Goal: Use online tool/utility: Utilize a website feature to perform a specific function

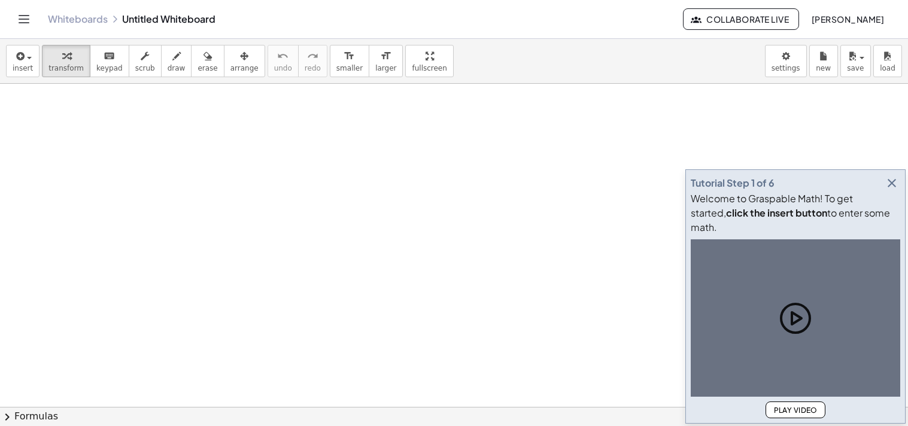
click at [898, 190] on icon "button" at bounding box center [891, 183] width 14 height 14
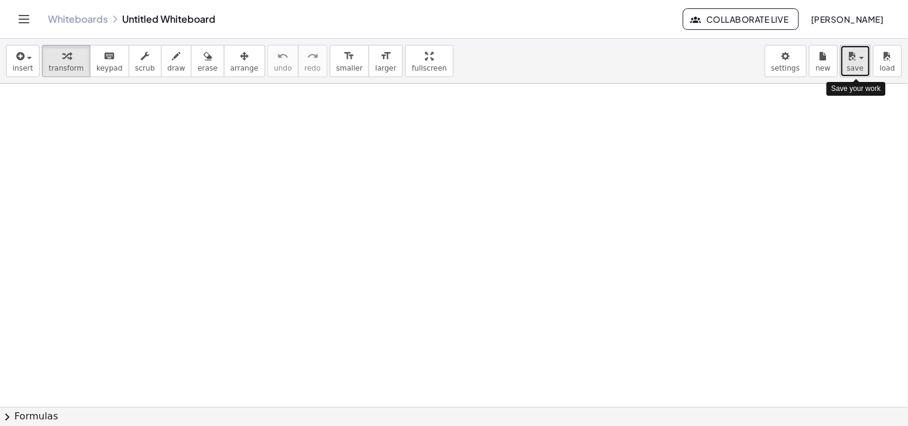
click at [854, 54] on icon "button" at bounding box center [852, 56] width 11 height 14
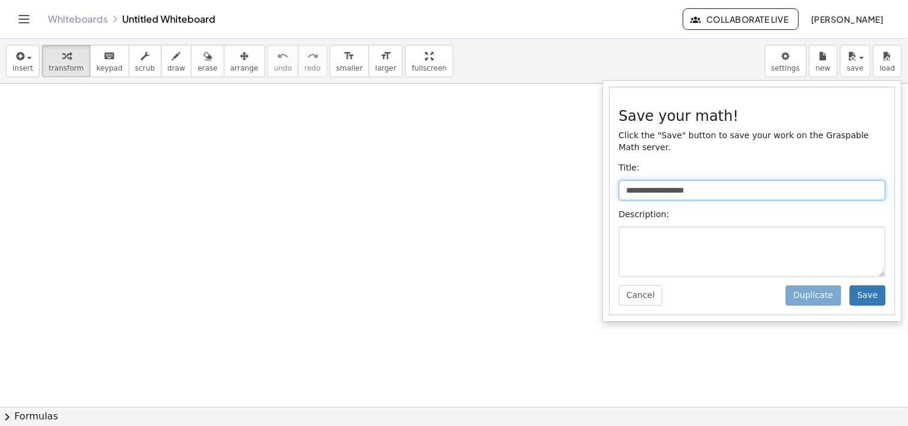
click at [723, 180] on input "**********" at bounding box center [752, 190] width 267 height 20
type input "*"
click at [703, 181] on input "**********" at bounding box center [752, 190] width 267 height 20
type input "**********"
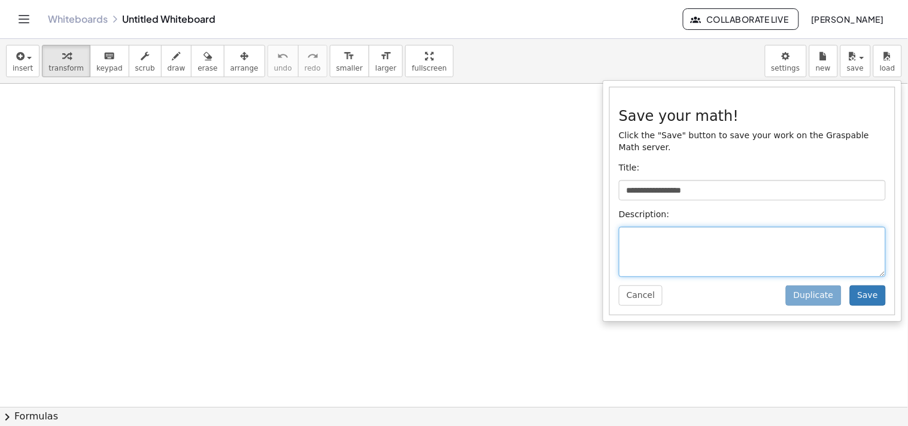
click at [666, 227] on textarea at bounding box center [752, 252] width 267 height 50
type textarea "****"
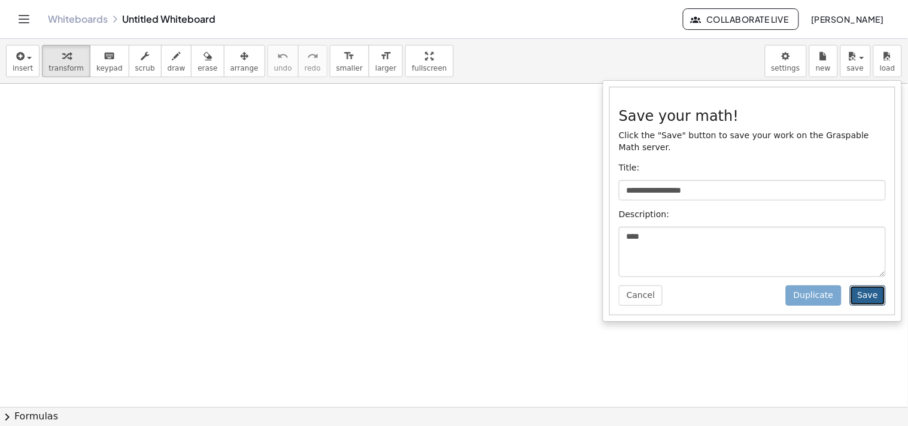
click at [868, 285] on button "Save" at bounding box center [868, 295] width 36 height 20
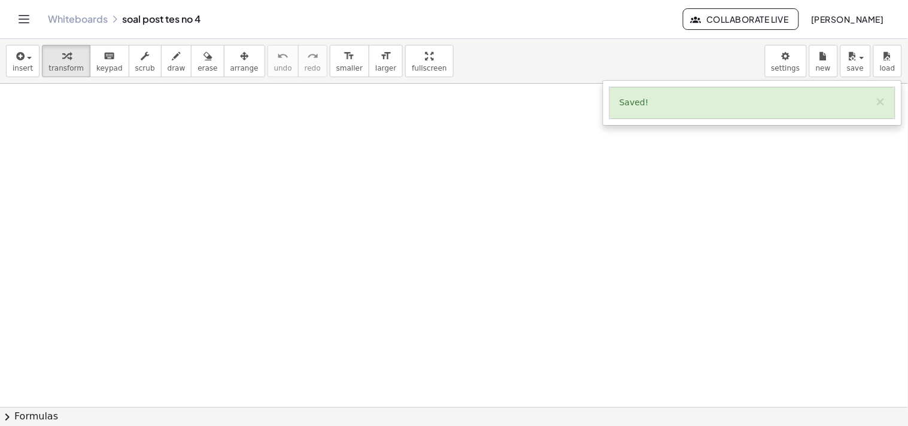
click at [522, 96] on div at bounding box center [454, 407] width 908 height 646
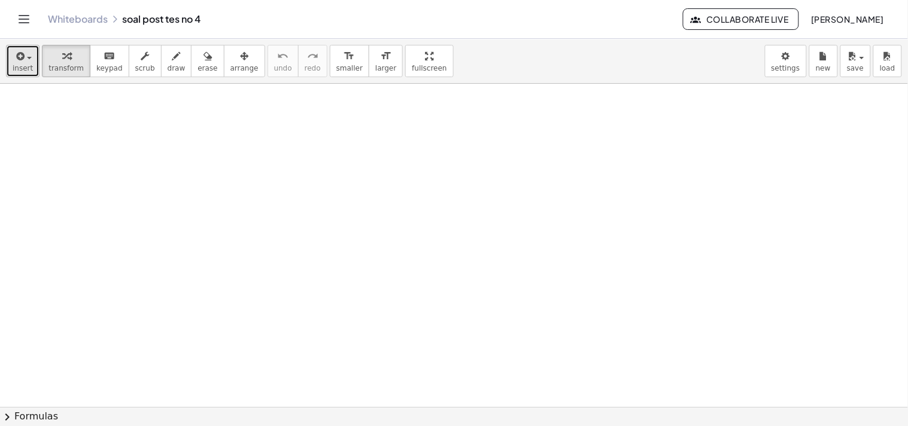
click at [30, 64] on span "insert" at bounding box center [23, 68] width 20 height 8
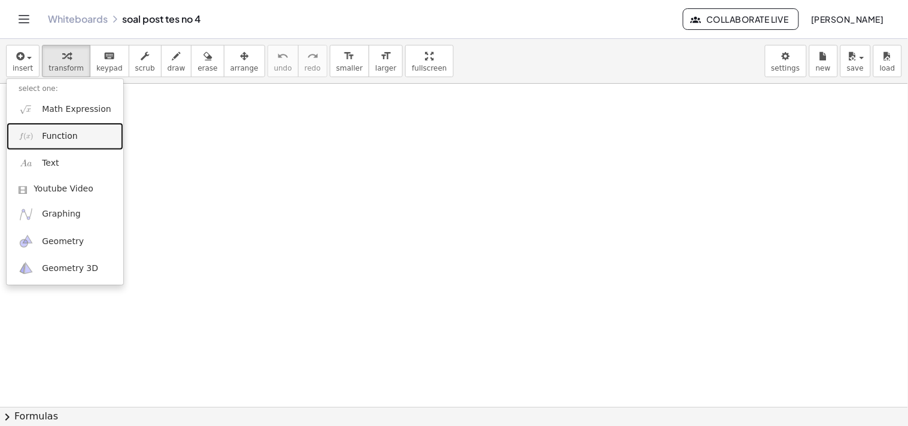
click at [49, 144] on link "Function" at bounding box center [65, 136] width 117 height 27
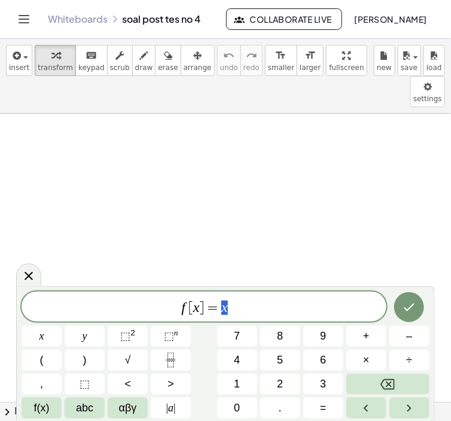
click at [268, 308] on span "f [ x ] = x" at bounding box center [204, 307] width 365 height 17
drag, startPoint x: 233, startPoint y: 308, endPoint x: 166, endPoint y: 307, distance: 67.6
click at [166, 307] on span "f [ x ] = x" at bounding box center [204, 307] width 365 height 17
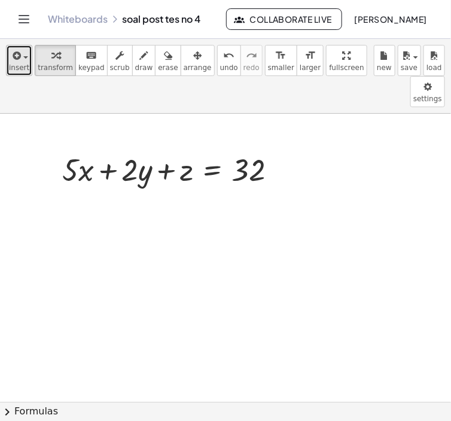
click at [23, 56] on span "button" at bounding box center [25, 57] width 5 height 2
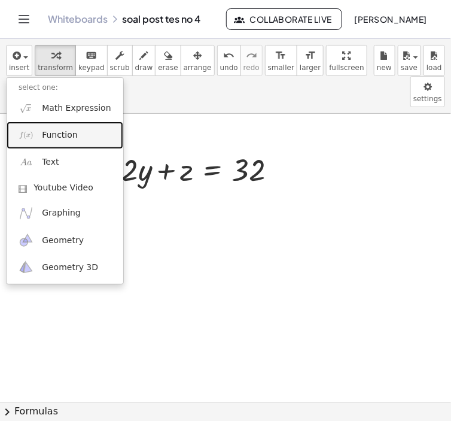
click at [40, 132] on link "Function" at bounding box center [65, 134] width 117 height 27
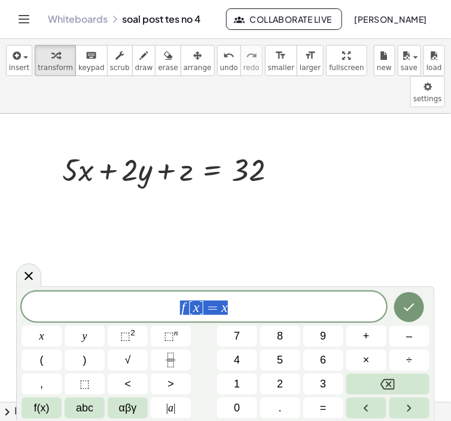
drag, startPoint x: 237, startPoint y: 314, endPoint x: 164, endPoint y: 314, distance: 73.0
click at [164, 314] on span "f [ x ] = x" at bounding box center [204, 307] width 365 height 17
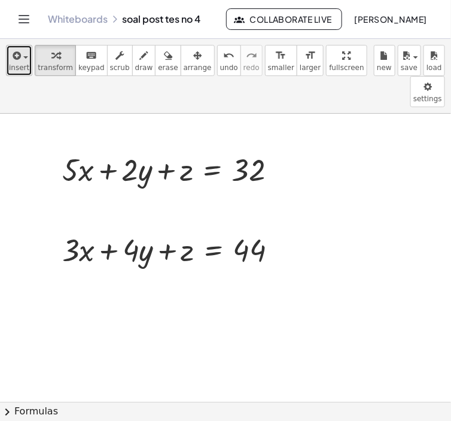
click at [22, 71] on span "insert" at bounding box center [19, 67] width 20 height 8
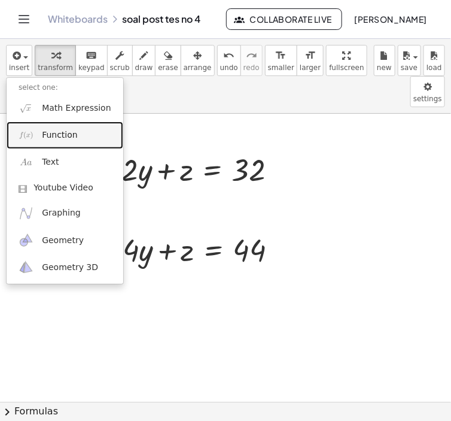
click at [40, 130] on link "Function" at bounding box center [65, 134] width 117 height 27
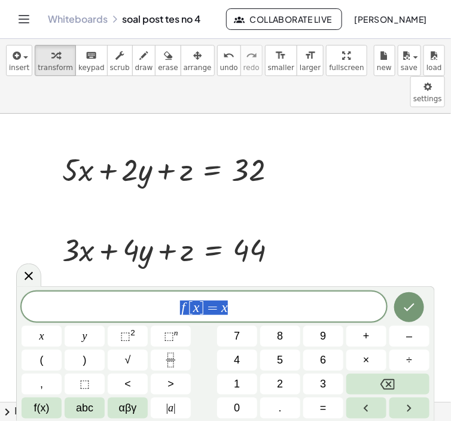
drag, startPoint x: 240, startPoint y: 296, endPoint x: 182, endPoint y: 302, distance: 57.7
click at [182, 302] on div "****** f [ x ] = x" at bounding box center [204, 306] width 365 height 30
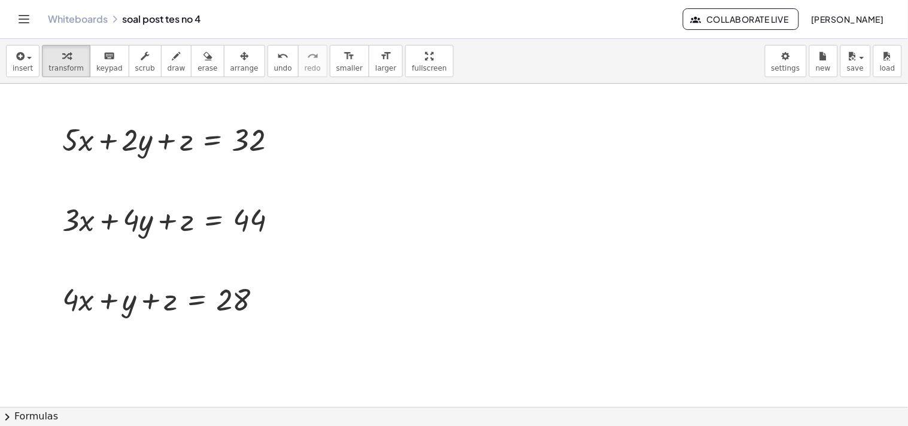
click at [398, 171] on div at bounding box center [454, 407] width 908 height 646
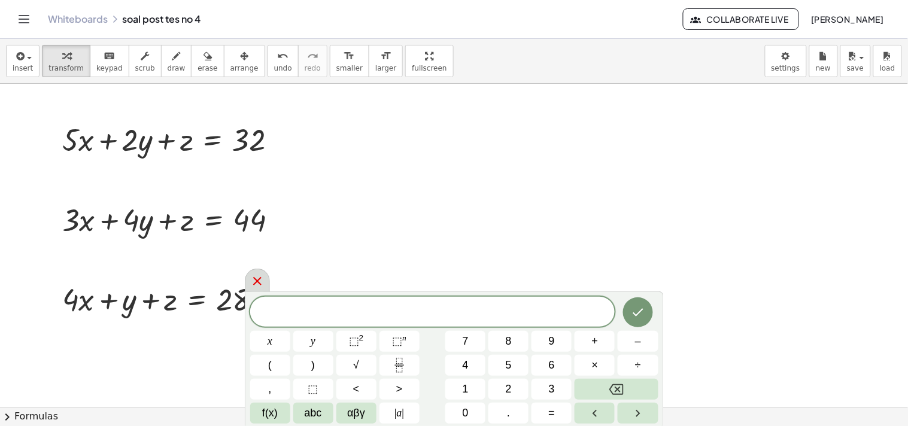
click at [263, 281] on icon at bounding box center [257, 281] width 14 height 14
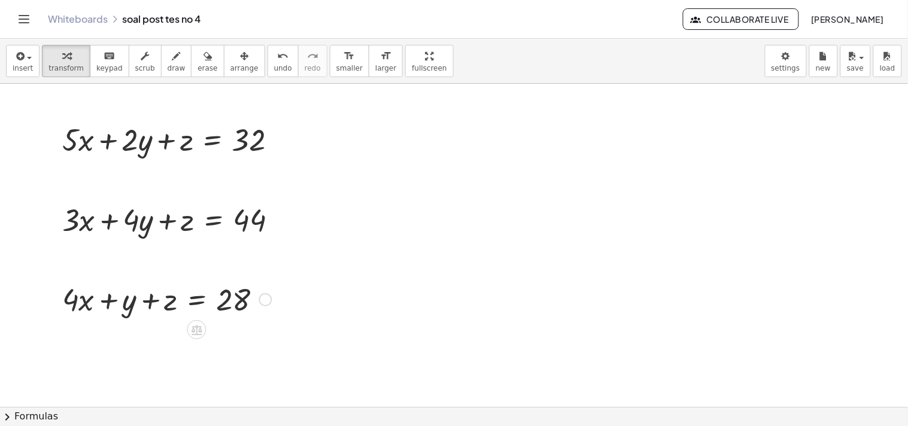
click at [260, 297] on div at bounding box center [264, 299] width 13 height 13
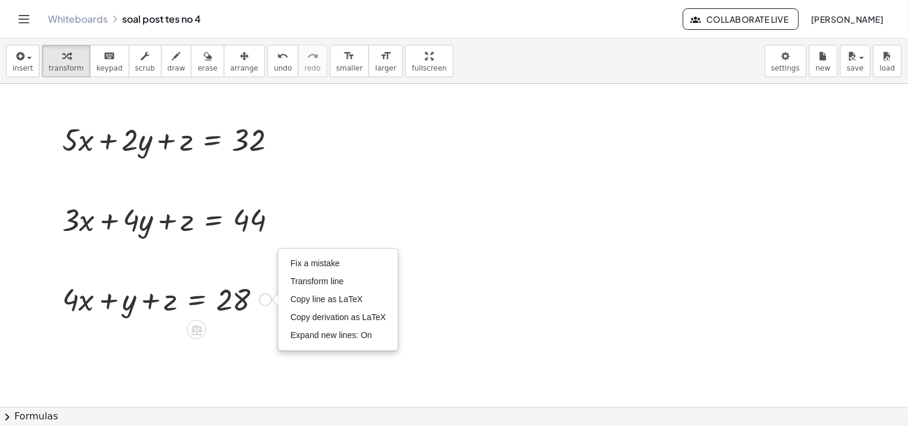
click at [260, 297] on div "Fix a mistake Transform line Copy line as LaTeX Copy derivation as LaTeX Expand…" at bounding box center [264, 299] width 13 height 13
click at [303, 261] on span "Fix a mistake" at bounding box center [314, 263] width 49 height 10
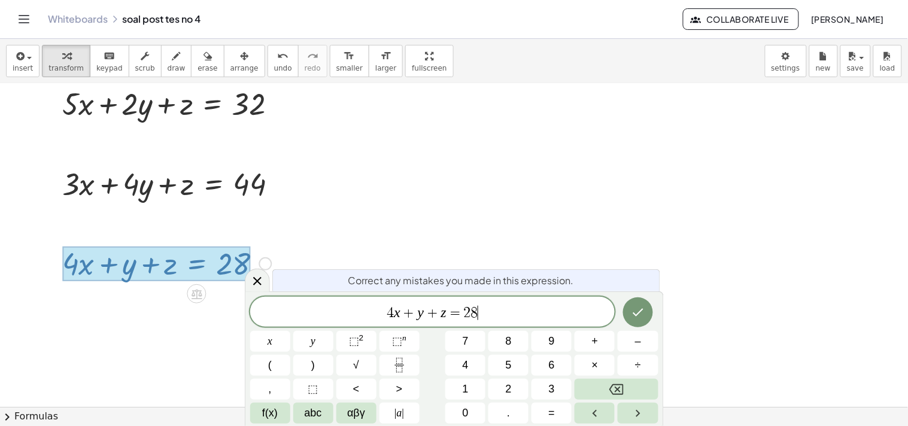
scroll to position [60, 0]
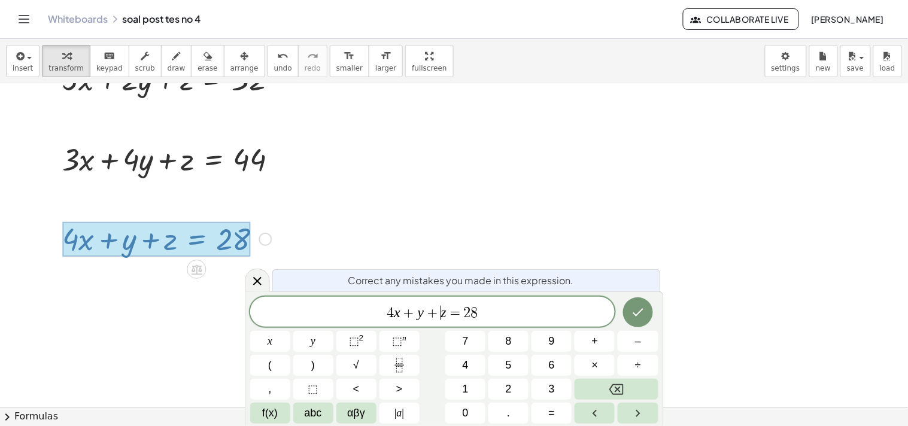
click at [442, 314] on var "z" at bounding box center [443, 313] width 5 height 16
click at [633, 317] on icon "Done" at bounding box center [638, 312] width 14 height 14
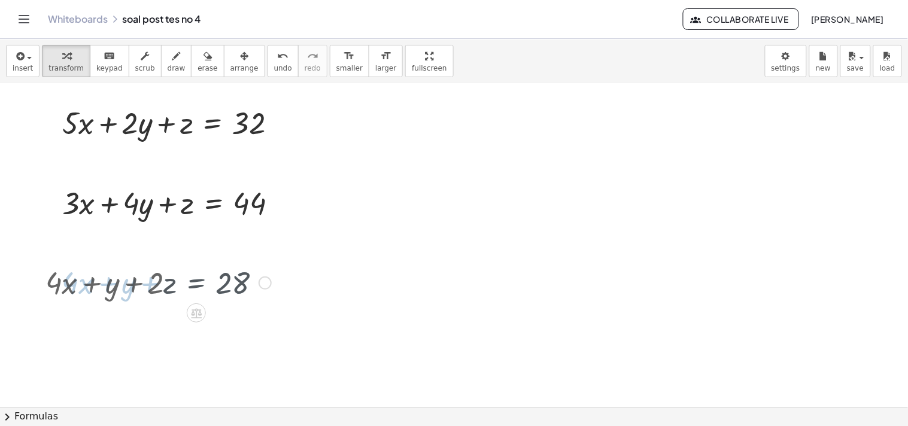
scroll to position [0, 0]
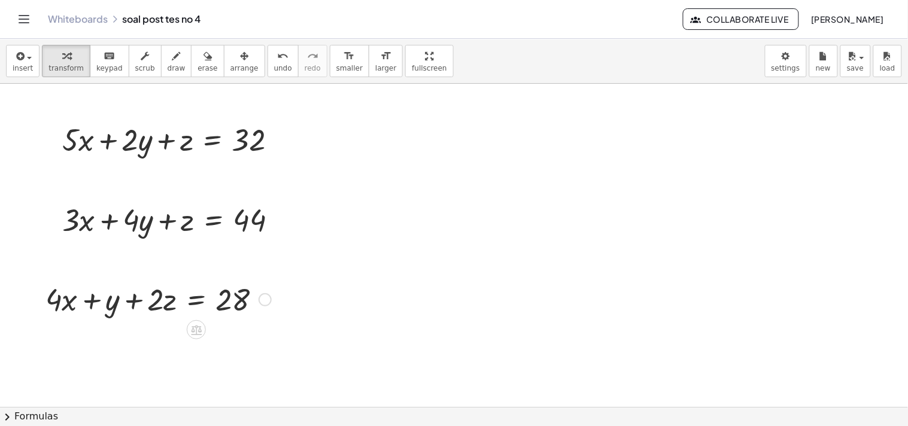
click at [261, 297] on div "Fix a mistake Transform line Copy line as LaTeX Copy derivation as LaTeX Expand…" at bounding box center [264, 299] width 13 height 13
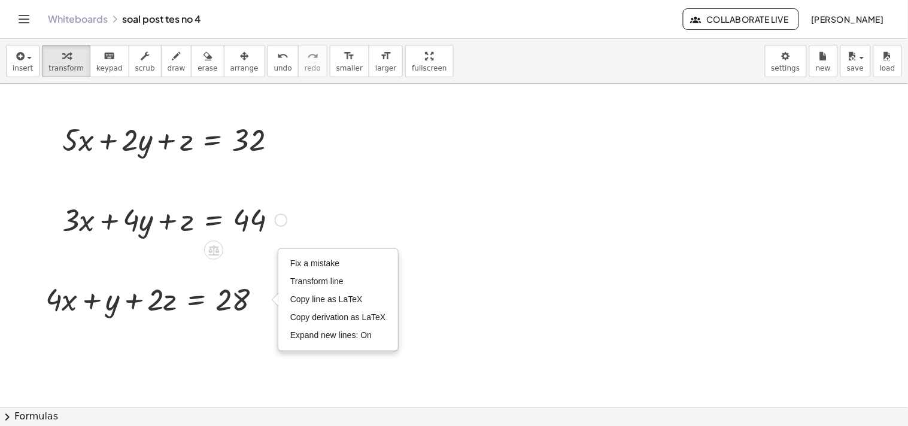
click at [278, 216] on div at bounding box center [281, 220] width 13 height 13
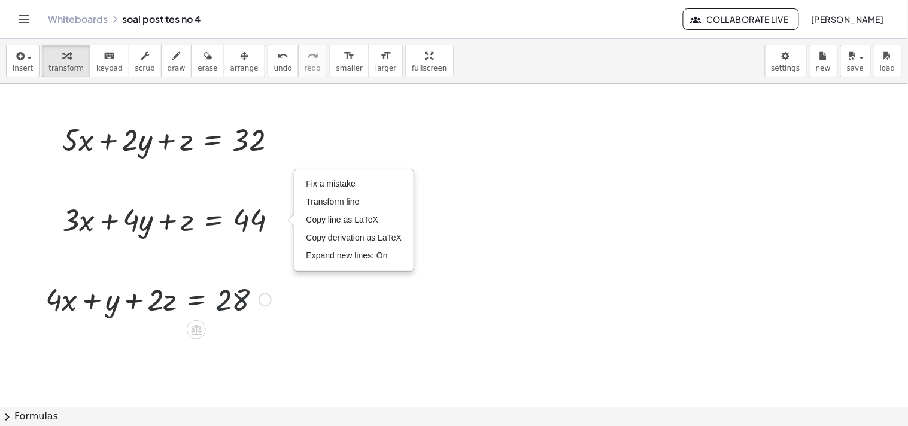
click at [267, 288] on div at bounding box center [158, 298] width 238 height 41
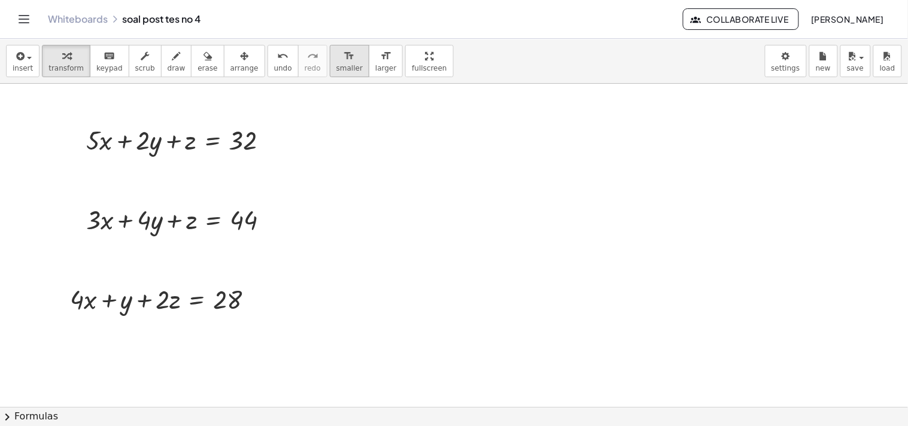
click at [343, 55] on icon "format_size" at bounding box center [348, 56] width 11 height 14
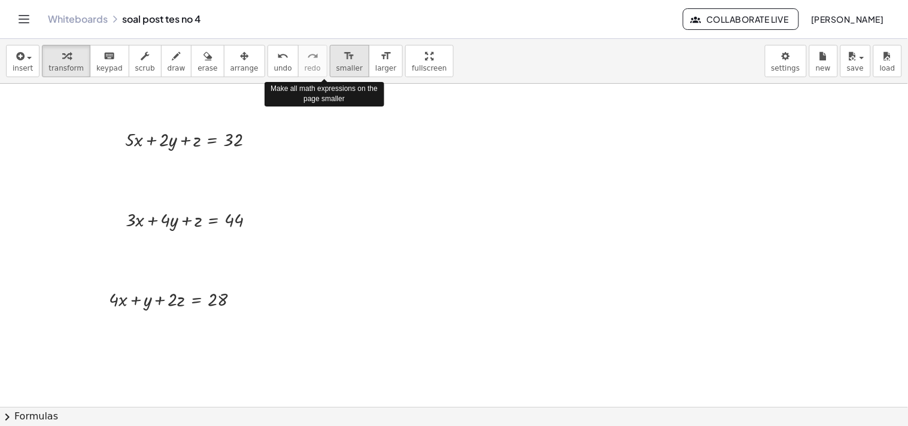
click at [343, 55] on icon "format_size" at bounding box center [348, 56] width 11 height 14
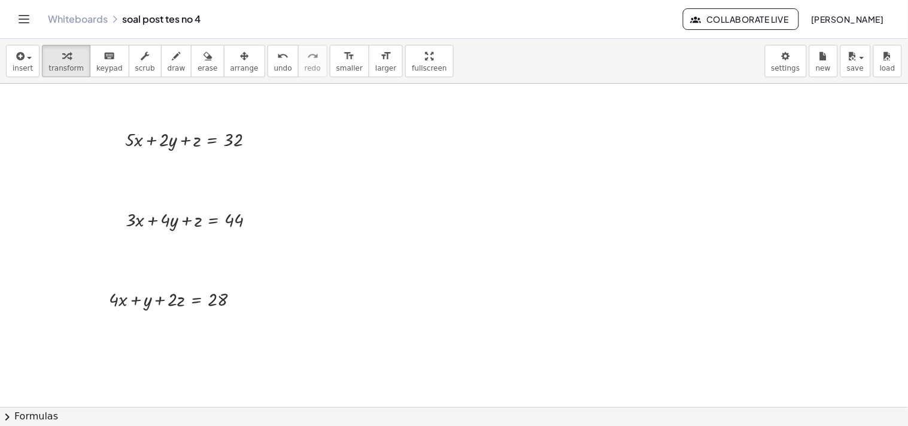
click at [244, 62] on div "insert select one: Math Expression Function Text Youtube Video Graphing Geometr…" at bounding box center [454, 61] width 908 height 45
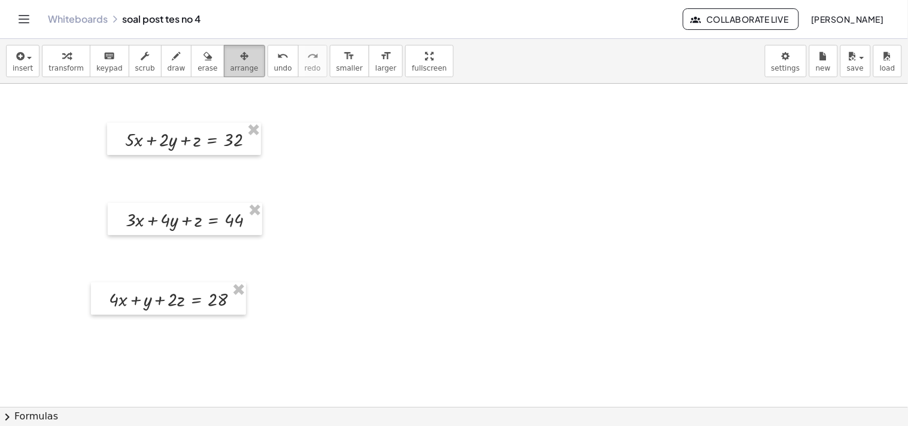
click at [240, 62] on icon "button" at bounding box center [244, 56] width 8 height 14
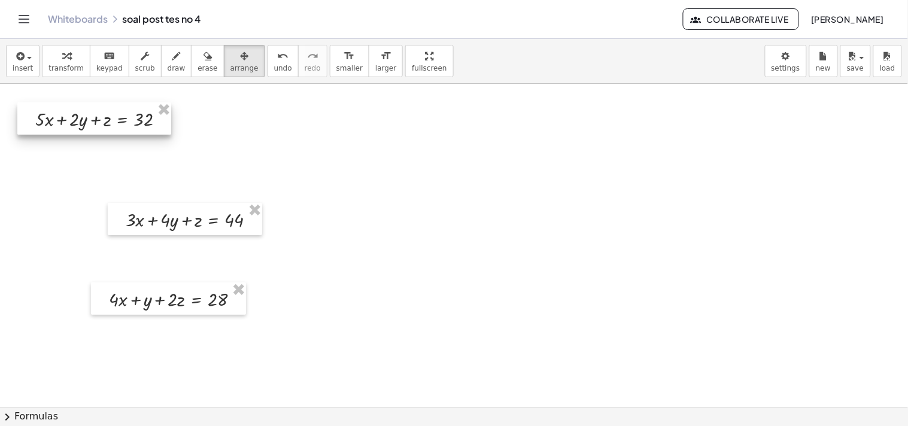
drag, startPoint x: 211, startPoint y: 153, endPoint x: 122, endPoint y: 129, distance: 91.9
click at [122, 129] on div at bounding box center [94, 118] width 154 height 32
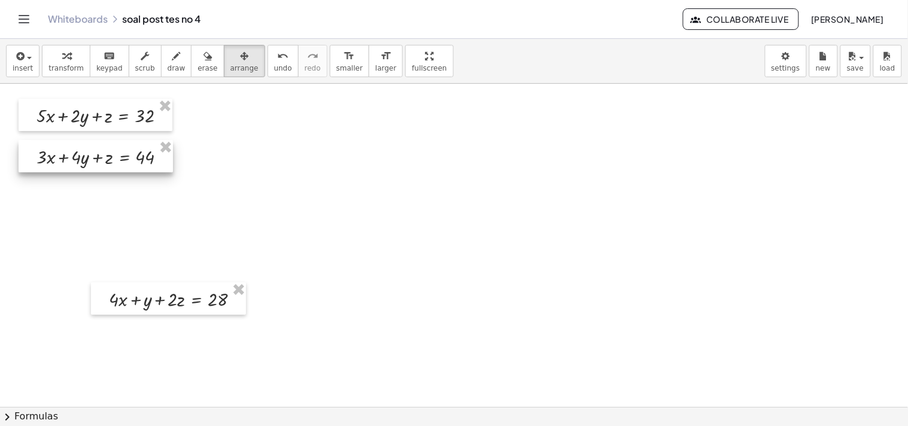
drag, startPoint x: 194, startPoint y: 230, endPoint x: 105, endPoint y: 168, distance: 109.1
click at [105, 168] on div at bounding box center [96, 156] width 154 height 32
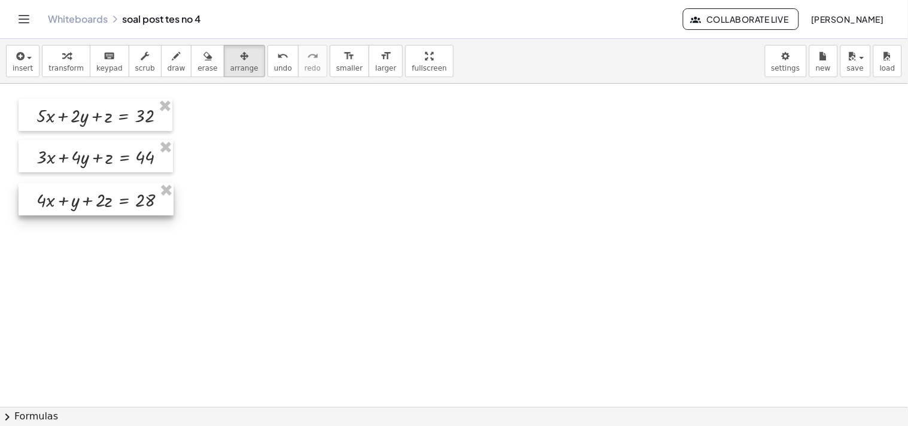
drag, startPoint x: 194, startPoint y: 313, endPoint x: 122, endPoint y: 214, distance: 122.9
click at [122, 214] on div at bounding box center [96, 199] width 155 height 32
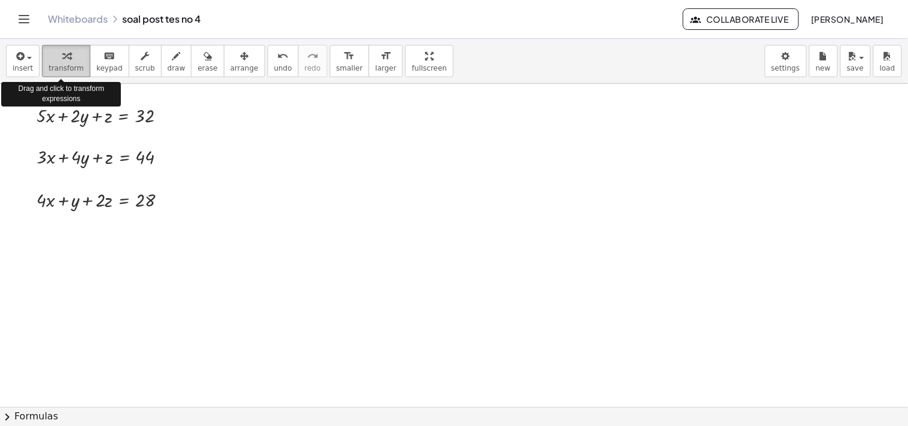
click at [62, 68] on span "transform" at bounding box center [65, 68] width 35 height 8
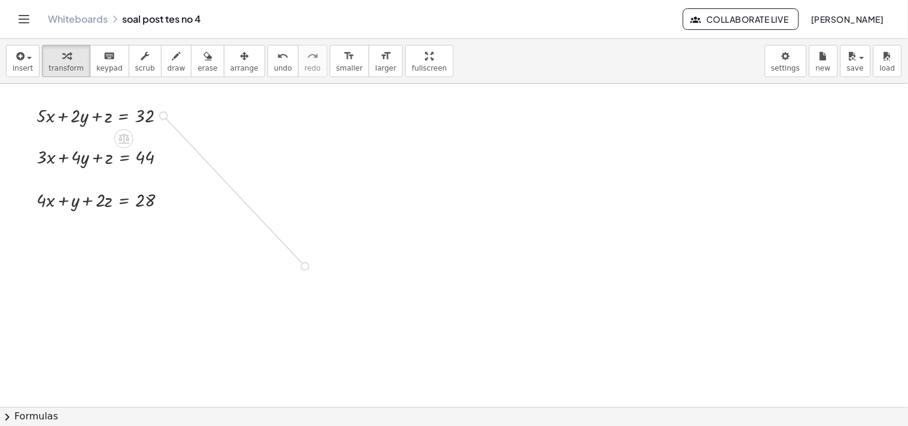
drag, startPoint x: 165, startPoint y: 117, endPoint x: 304, endPoint y: 266, distance: 204.5
click at [304, 266] on div "+ · 5 · x + · 2 · y + z = 32 + · 3 · x + · 4 · y + z = 44 Fix a mistake Transfo…" at bounding box center [454, 407] width 908 height 646
drag, startPoint x: 165, startPoint y: 157, endPoint x: 297, endPoint y: 294, distance: 190.8
click at [297, 294] on div "+ · 5 · x + · 2 · y + z = 32 + · 3 · x + · 4 · y + z = 44 Fix a mistake Transfo…" at bounding box center [454, 407] width 908 height 646
click at [285, 294] on div at bounding box center [286, 294] width 8 height 8
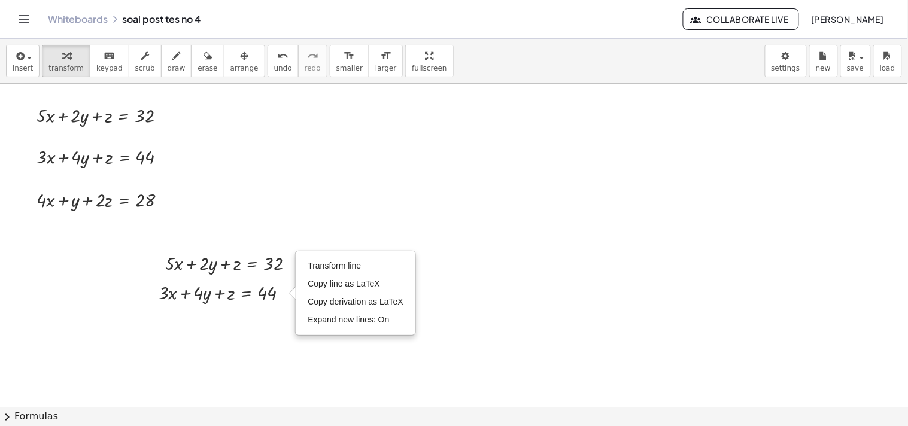
click at [272, 321] on div at bounding box center [454, 407] width 908 height 646
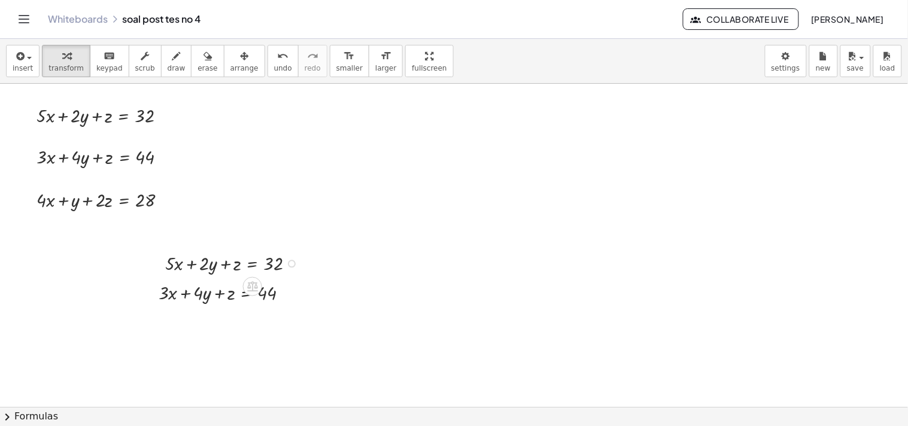
click at [253, 262] on div at bounding box center [234, 262] width 151 height 26
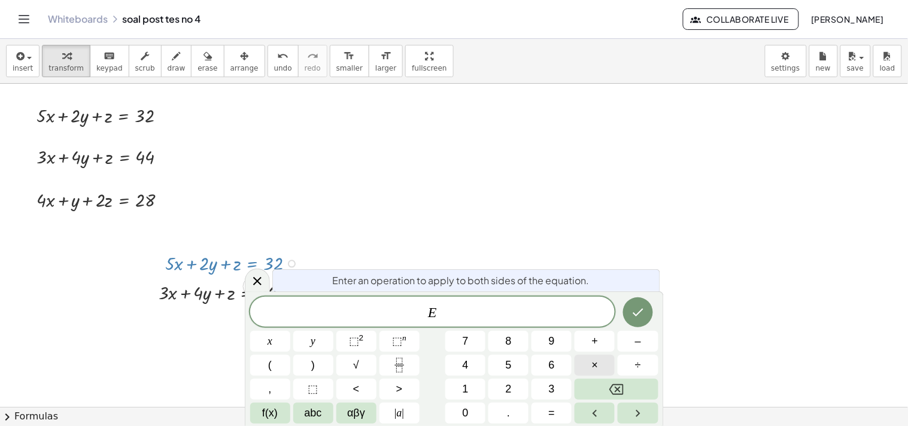
click at [596, 366] on span "×" at bounding box center [595, 365] width 7 height 16
click at [499, 390] on button "2" at bounding box center [508, 389] width 40 height 21
click at [631, 315] on icon "Done" at bounding box center [638, 312] width 14 height 14
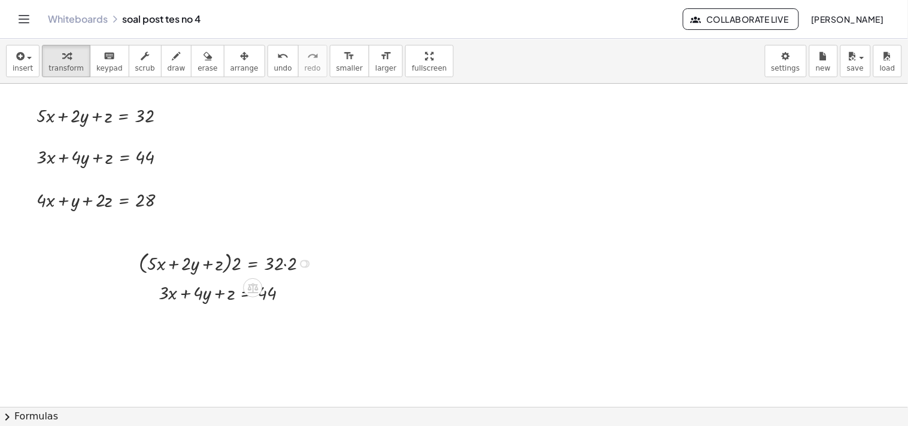
click at [284, 263] on div at bounding box center [228, 262] width 191 height 29
drag, startPoint x: 236, startPoint y: 264, endPoint x: 210, endPoint y: 264, distance: 25.7
click at [210, 264] on div at bounding box center [221, 262] width 177 height 29
drag, startPoint x: 238, startPoint y: 262, endPoint x: 174, endPoint y: 261, distance: 63.4
click at [174, 261] on div at bounding box center [221, 262] width 177 height 29
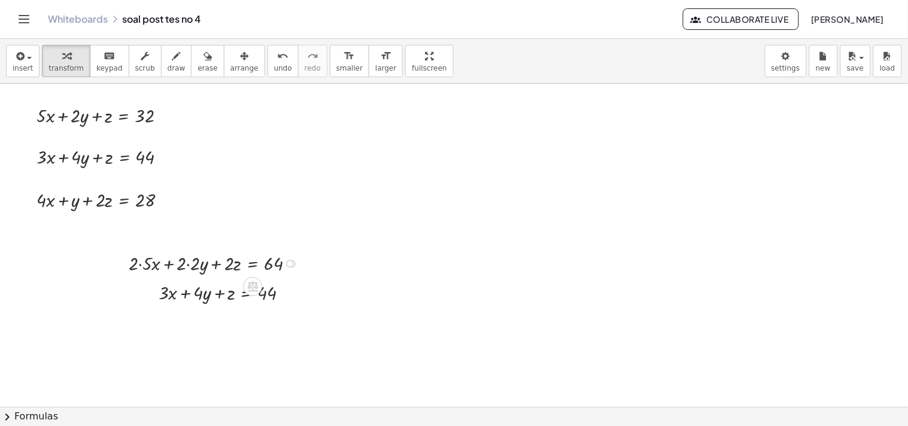
click at [141, 265] on div at bounding box center [216, 262] width 187 height 26
click at [184, 264] on div at bounding box center [220, 262] width 179 height 26
click at [188, 264] on div at bounding box center [220, 262] width 179 height 26
click at [188, 264] on div at bounding box center [227, 262] width 166 height 26
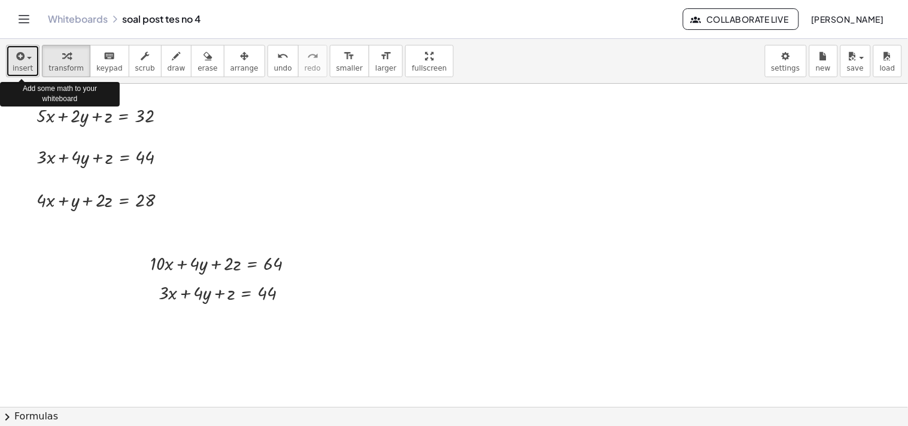
click at [16, 60] on icon "button" at bounding box center [19, 56] width 11 height 14
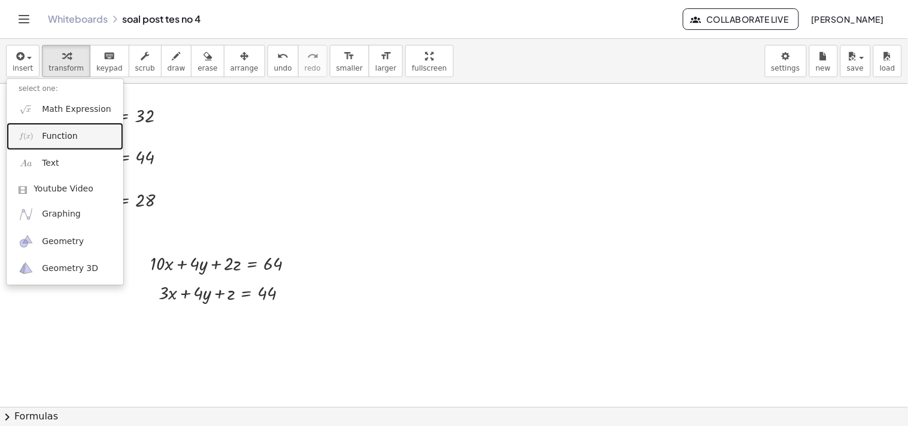
click at [73, 130] on span "Function" at bounding box center [60, 136] width 36 height 12
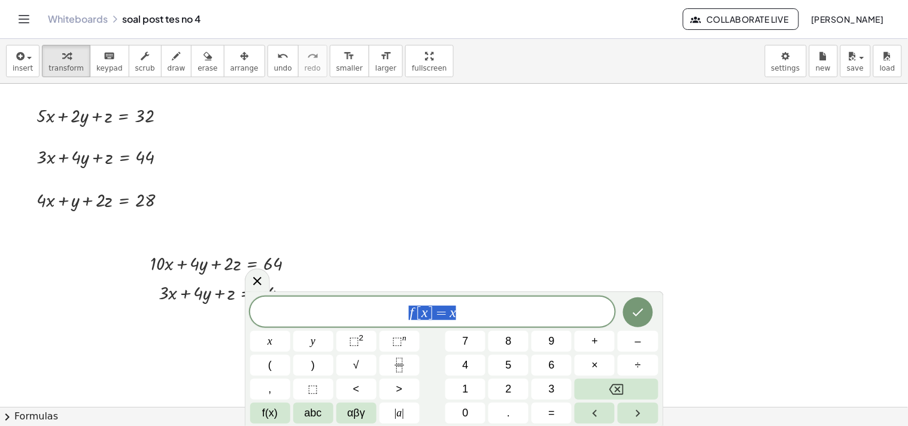
drag, startPoint x: 479, startPoint y: 315, endPoint x: 394, endPoint y: 318, distance: 85.0
click at [394, 318] on span "f [ x ] = x" at bounding box center [432, 313] width 365 height 17
click at [318, 390] on button "⬚" at bounding box center [313, 389] width 40 height 21
click at [634, 345] on button "–" at bounding box center [637, 341] width 40 height 21
click at [313, 392] on span "⬚" at bounding box center [313, 389] width 10 height 16
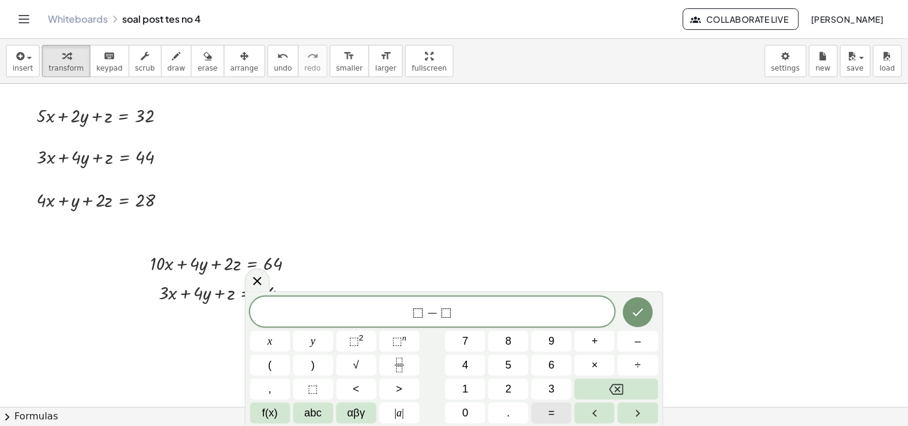
click at [549, 411] on span "=" at bounding box center [552, 413] width 7 height 16
click at [306, 387] on button "⬚" at bounding box center [313, 389] width 40 height 21
click at [648, 341] on button "–" at bounding box center [637, 341] width 40 height 21
click at [312, 387] on span "⬚" at bounding box center [313, 389] width 10 height 16
click at [635, 312] on icon "Done" at bounding box center [638, 312] width 14 height 14
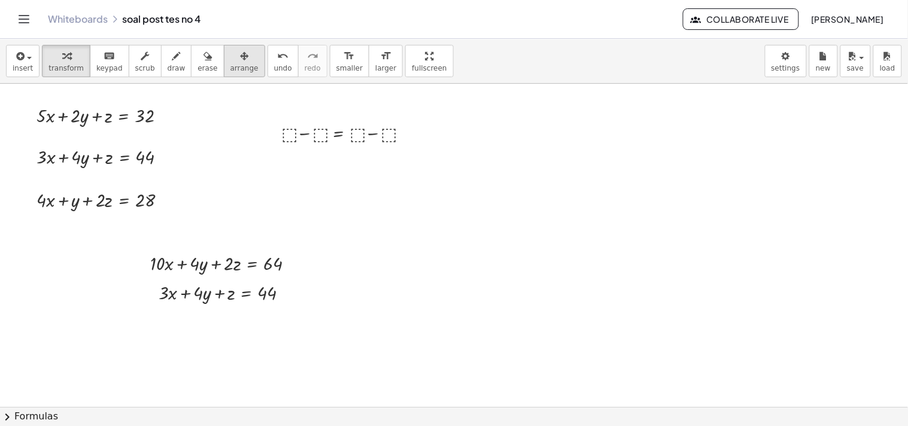
click at [231, 55] on div "button" at bounding box center [244, 55] width 28 height 14
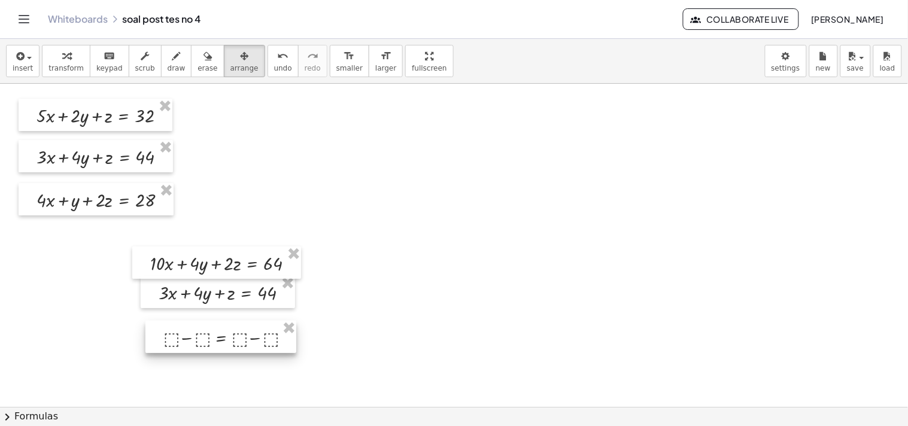
drag, startPoint x: 368, startPoint y: 145, endPoint x: 250, endPoint y: 350, distance: 236.1
click at [250, 350] on div at bounding box center [220, 337] width 151 height 32
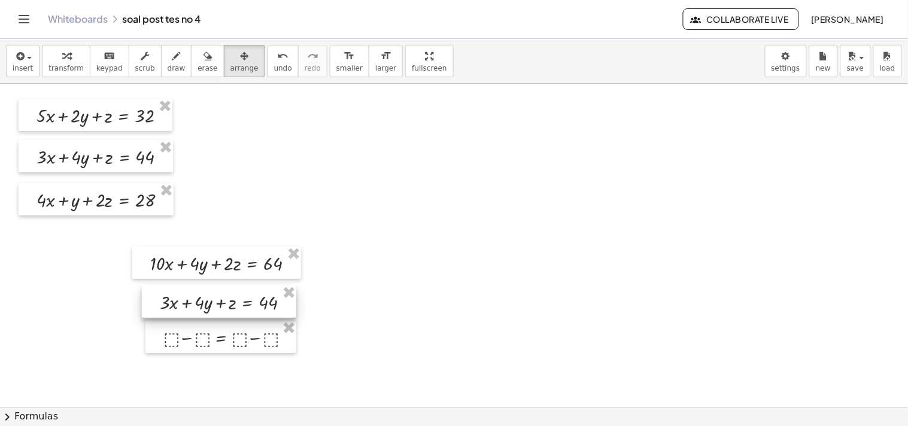
drag, startPoint x: 258, startPoint y: 304, endPoint x: 259, endPoint y: 314, distance: 9.6
click at [259, 314] on div at bounding box center [219, 301] width 154 height 32
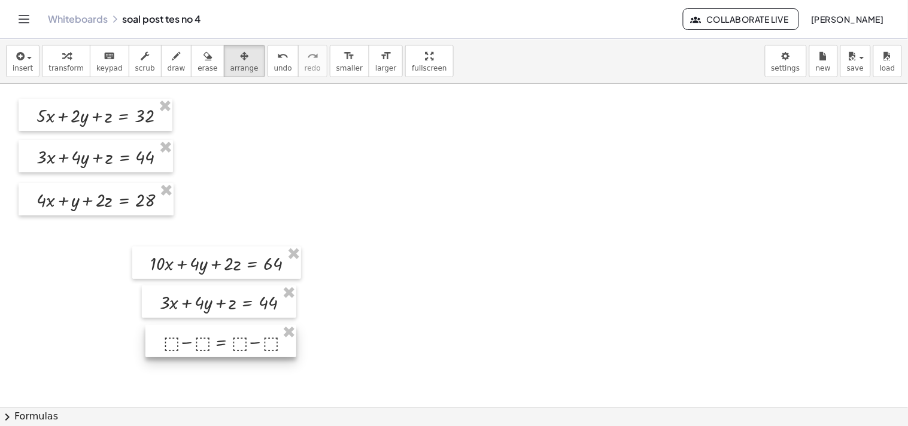
click at [260, 357] on div at bounding box center [220, 341] width 151 height 32
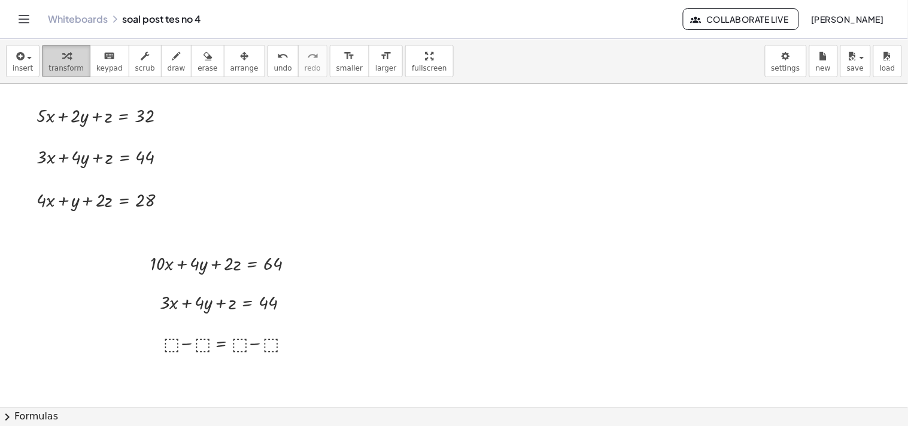
click at [57, 68] on span "transform" at bounding box center [65, 68] width 35 height 8
drag, startPoint x: 215, startPoint y: 264, endPoint x: 185, endPoint y: 343, distance: 84.5
click at [185, 343] on div "+ · 5 · x + · 2 · y + z = 32 + · 3 · x + · 4 · y + z = 44 Fix a mistake Transfo…" at bounding box center [454, 407] width 908 height 646
click at [208, 307] on div at bounding box center [229, 301] width 151 height 26
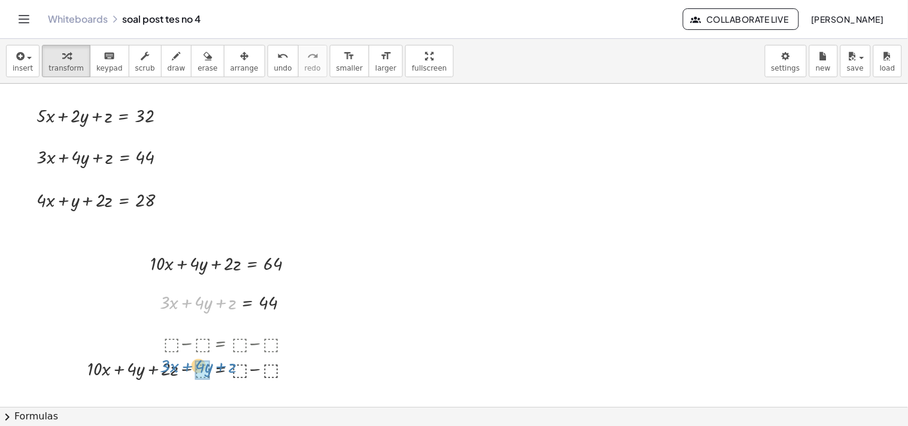
drag, startPoint x: 220, startPoint y: 302, endPoint x: 220, endPoint y: 366, distance: 63.4
click at [220, 366] on div "+ · 5 · x + · 2 · y + z = 32 + · 3 · x + · 4 · y + z = 44 Fix a mistake Transfo…" at bounding box center [454, 407] width 908 height 646
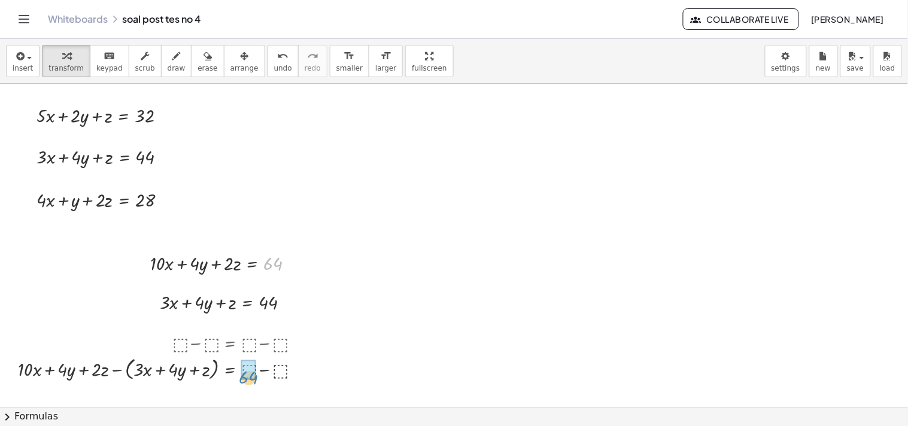
drag, startPoint x: 272, startPoint y: 264, endPoint x: 247, endPoint y: 378, distance: 116.3
drag, startPoint x: 264, startPoint y: 305, endPoint x: 282, endPoint y: 369, distance: 66.5
click at [271, 371] on div at bounding box center [167, 368] width 311 height 29
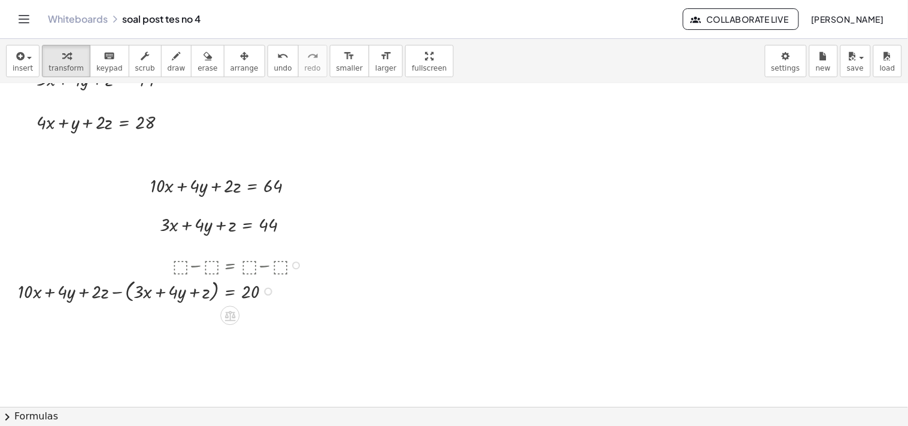
scroll to position [87, 0]
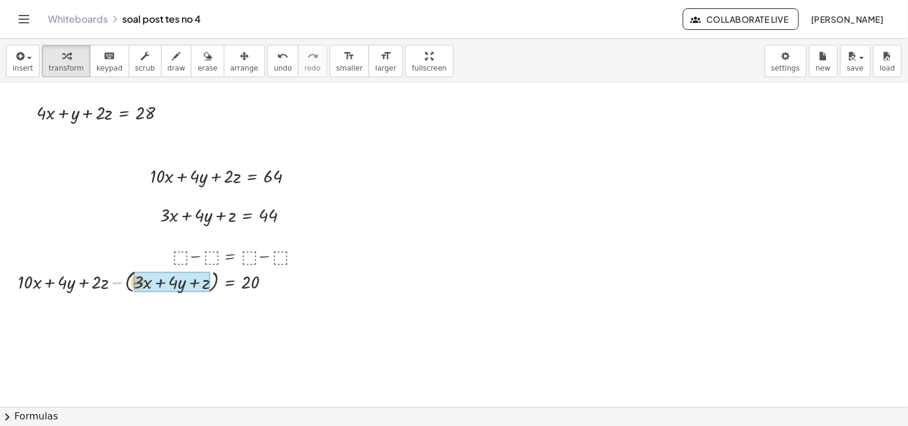
drag, startPoint x: 115, startPoint y: 282, endPoint x: 136, endPoint y: 282, distance: 20.9
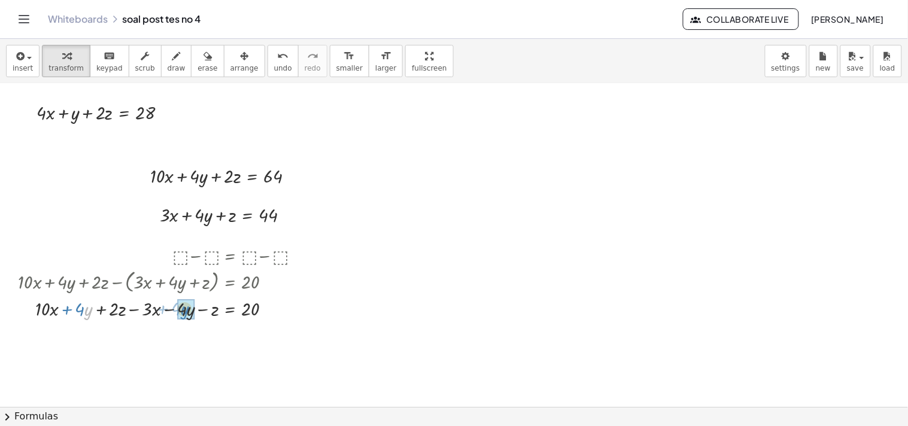
drag, startPoint x: 86, startPoint y: 310, endPoint x: 182, endPoint y: 309, distance: 96.9
click at [182, 309] on div at bounding box center [163, 309] width 302 height 26
drag, startPoint x: 66, startPoint y: 309, endPoint x: 168, endPoint y: 308, distance: 102.3
click at [168, 308] on div at bounding box center [167, 309] width 293 height 26
drag, startPoint x: 134, startPoint y: 335, endPoint x: 199, endPoint y: 333, distance: 64.7
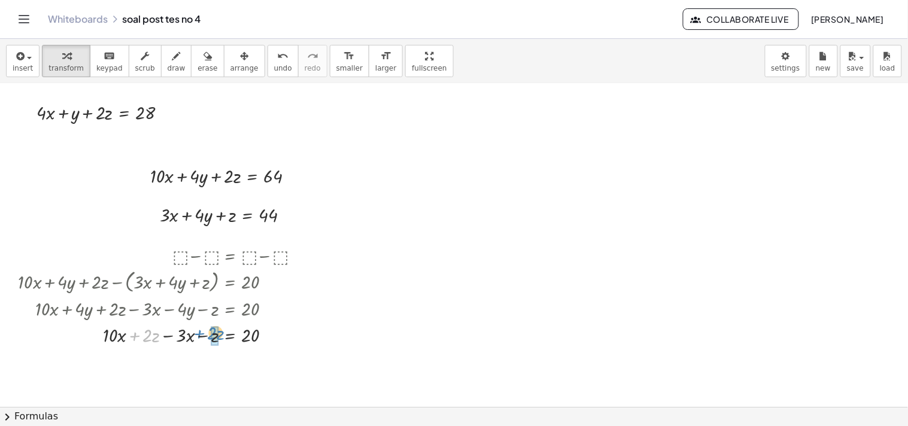
click at [199, 333] on div at bounding box center [163, 334] width 302 height 26
click at [201, 360] on div at bounding box center [163, 361] width 302 height 26
click at [168, 361] on div at bounding box center [163, 361] width 302 height 26
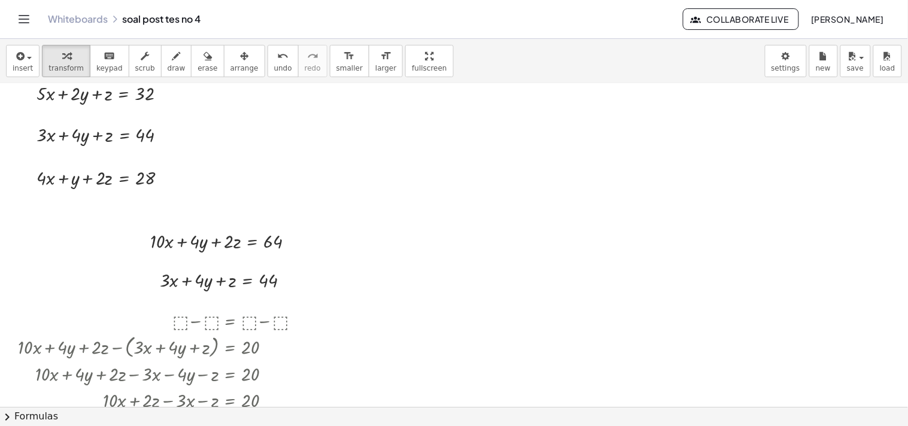
scroll to position [22, 0]
drag, startPoint x: 165, startPoint y: 91, endPoint x: 530, endPoint y: 236, distance: 392.9
click at [530, 236] on div "+ · 5 · x + · 2 · y + z = 32 + · 3 · x + · 4 · y + z = 44 Fix a mistake Transfo…" at bounding box center [454, 385] width 908 height 646
drag, startPoint x: 164, startPoint y: 177, endPoint x: 539, endPoint y: 265, distance: 385.4
click at [539, 265] on div "+ · 5 · x + · 2 · y + z = 32 + · 3 · x + · 4 · y + z = 44 Fix a mistake Transfo…" at bounding box center [454, 385] width 908 height 646
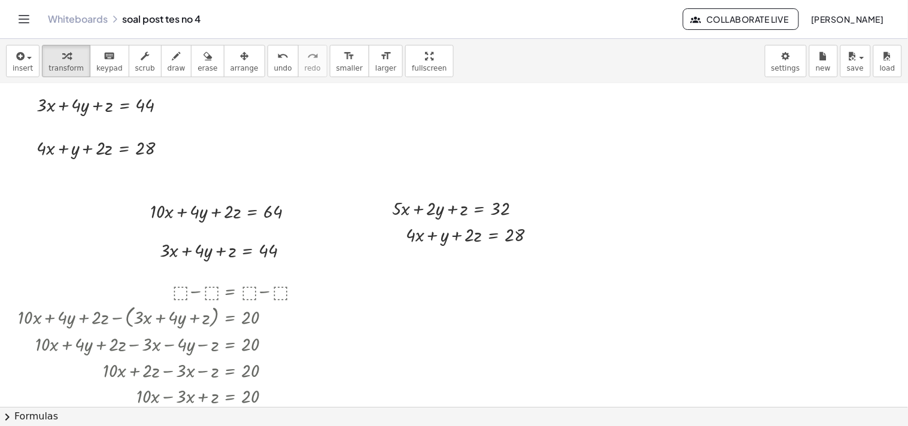
scroll to position [53, 0]
click at [476, 208] on div at bounding box center [461, 207] width 151 height 26
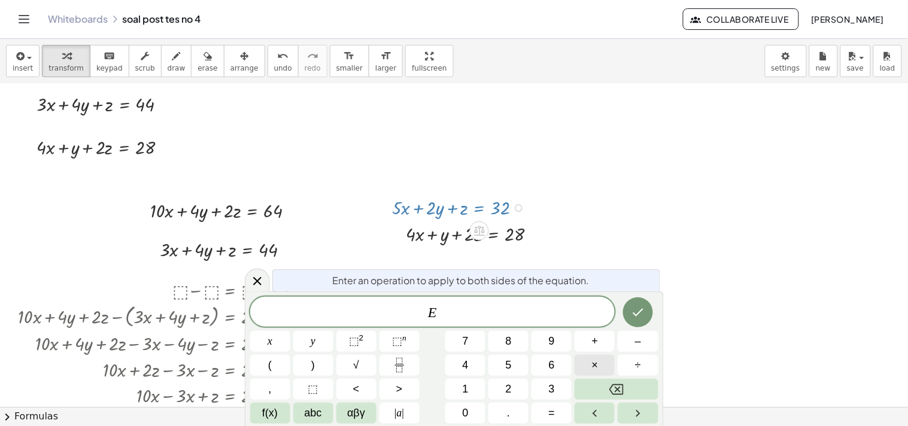
click at [595, 360] on span "×" at bounding box center [595, 365] width 7 height 16
click at [518, 384] on button "2" at bounding box center [508, 389] width 40 height 21
click at [634, 308] on icon "Done" at bounding box center [638, 312] width 14 height 14
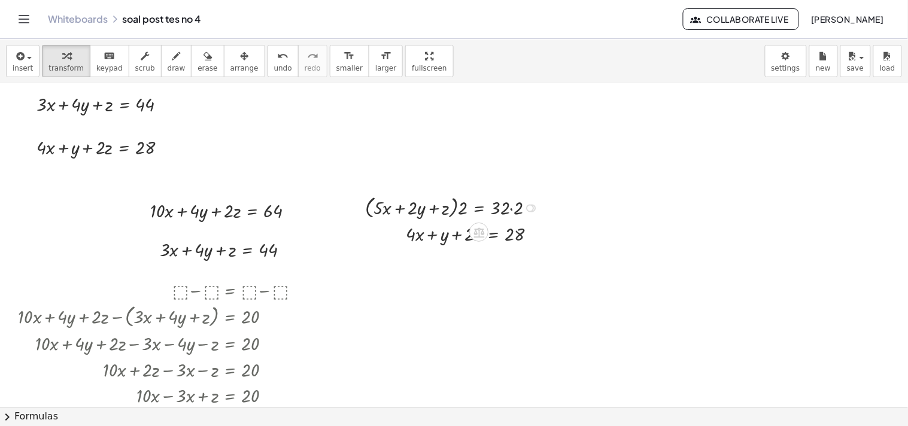
click at [512, 208] on div at bounding box center [454, 207] width 191 height 29
drag, startPoint x: 464, startPoint y: 209, endPoint x: 406, endPoint y: 211, distance: 58.1
click at [406, 211] on div at bounding box center [447, 207] width 177 height 29
click at [410, 208] on div at bounding box center [442, 207] width 187 height 26
click at [414, 208] on div at bounding box center [442, 207] width 187 height 26
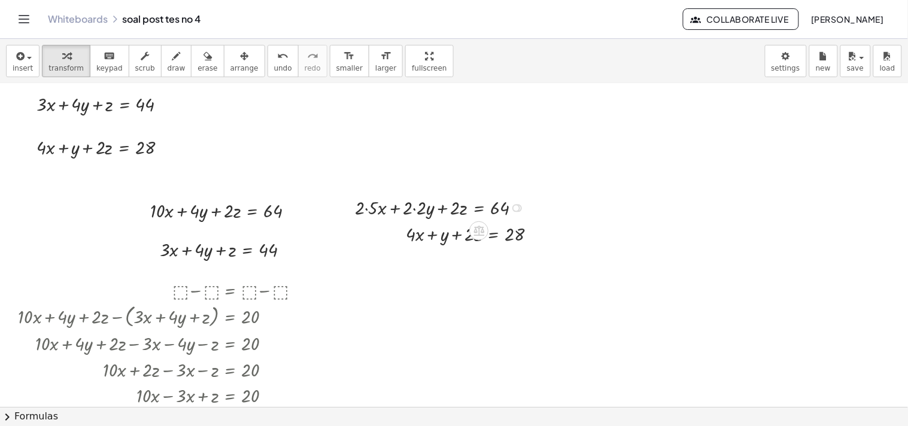
click at [414, 208] on div at bounding box center [442, 207] width 187 height 26
click at [384, 208] on div at bounding box center [450, 207] width 174 height 26
click at [384, 208] on div at bounding box center [454, 207] width 166 height 26
click at [493, 233] on div at bounding box center [475, 233] width 151 height 26
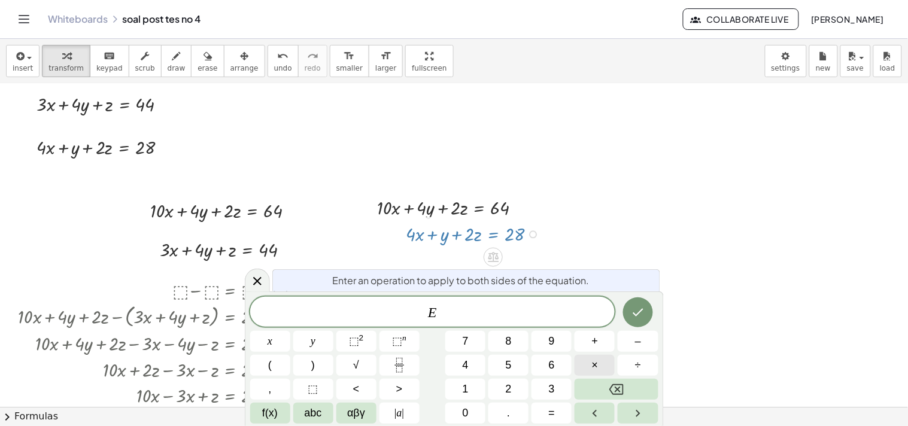
click at [604, 364] on button "×" at bounding box center [594, 365] width 40 height 21
click at [518, 395] on button "2" at bounding box center [508, 389] width 40 height 21
click at [636, 319] on button "Done" at bounding box center [638, 312] width 30 height 30
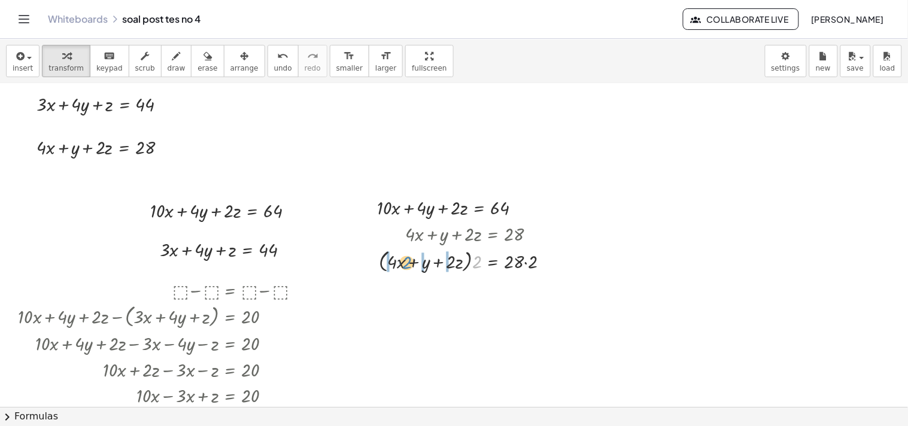
drag, startPoint x: 477, startPoint y: 261, endPoint x: 407, endPoint y: 261, distance: 70.0
click at [407, 261] on div at bounding box center [469, 261] width 192 height 29
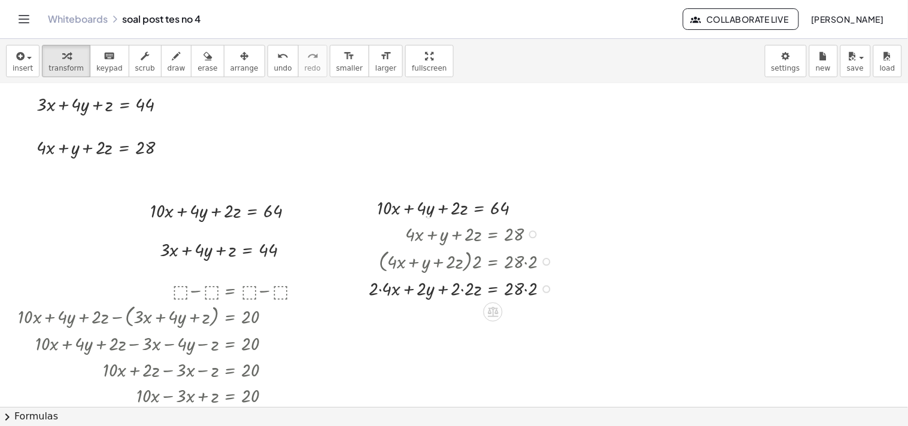
click at [381, 286] on div at bounding box center [464, 288] width 202 height 26
click at [464, 320] on div at bounding box center [464, 314] width 202 height 26
click at [529, 314] on div at bounding box center [464, 314] width 202 height 26
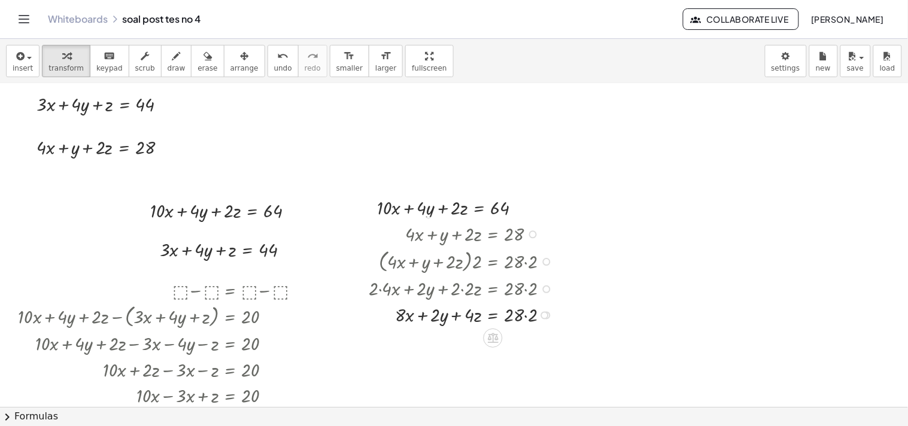
click at [541, 314] on div at bounding box center [545, 316] width 8 height 8
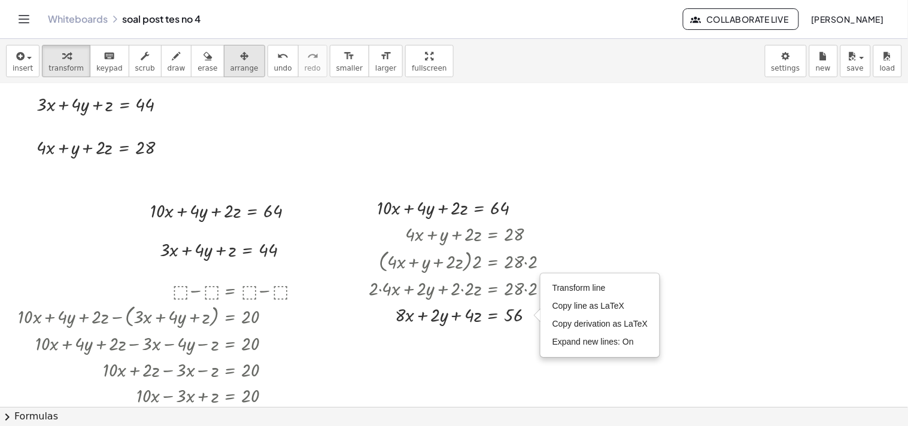
click at [242, 69] on button "arrange" at bounding box center [244, 61] width 41 height 32
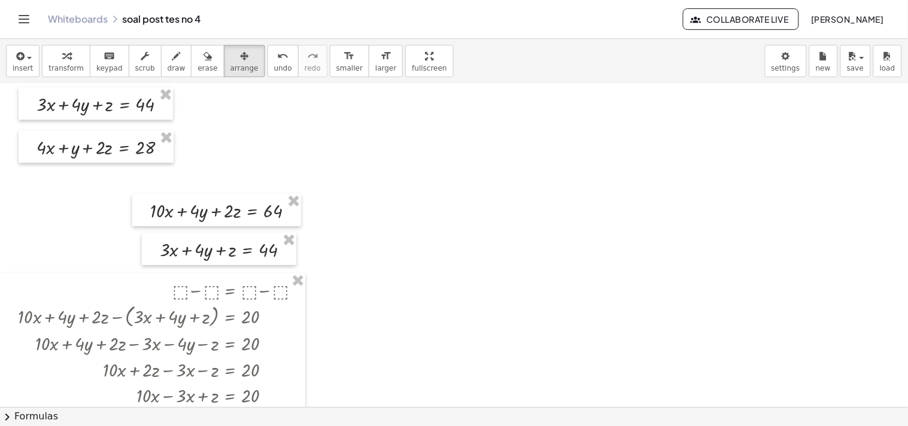
click at [216, 101] on div at bounding box center [454, 354] width 908 height 646
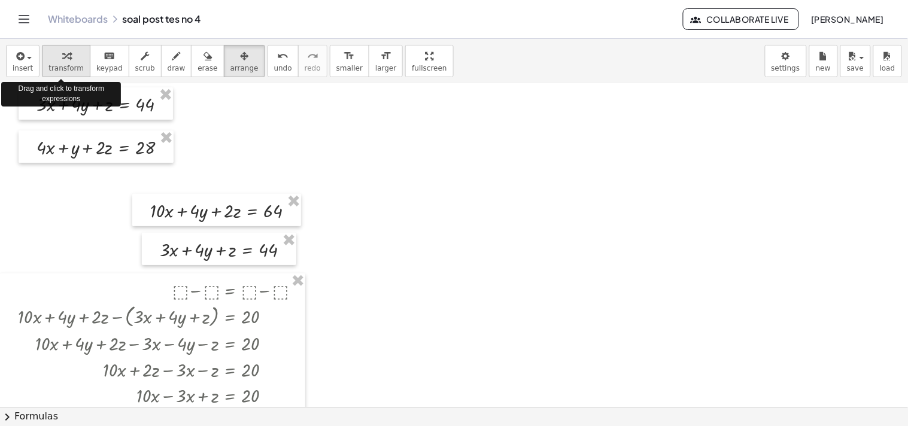
click at [80, 66] on button "transform" at bounding box center [66, 61] width 48 height 32
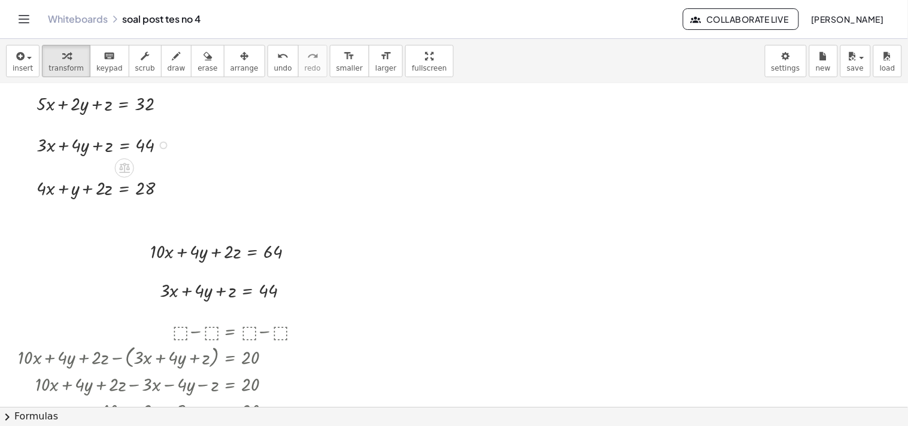
scroll to position [11, 0]
drag, startPoint x: 165, startPoint y: 187, endPoint x: 564, endPoint y: 229, distance: 401.3
click at [564, 229] on div "+ · 5 · x + · 2 · y + z = 32 + · 3 · x + · 4 · y + z = 44 Fix a mistake Transfo…" at bounding box center [454, 396] width 908 height 646
click at [162, 145] on div "Fix a mistake Transform line Copy line as LaTeX Copy derivation as LaTeX Expand…" at bounding box center [164, 147] width 8 height 8
drag, startPoint x: 163, startPoint y: 104, endPoint x: 567, endPoint y: 261, distance: 433.2
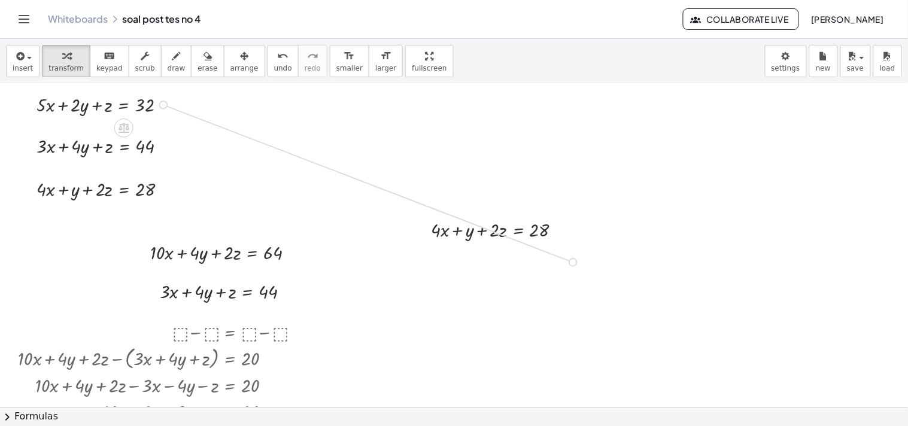
click at [567, 261] on div "+ · 5 · x + · 2 · y + z = 32 + · 3 · x + · 4 · y + z = 44 Fix a mistake Transfo…" at bounding box center [454, 396] width 908 height 646
click at [519, 229] on div at bounding box center [500, 229] width 151 height 26
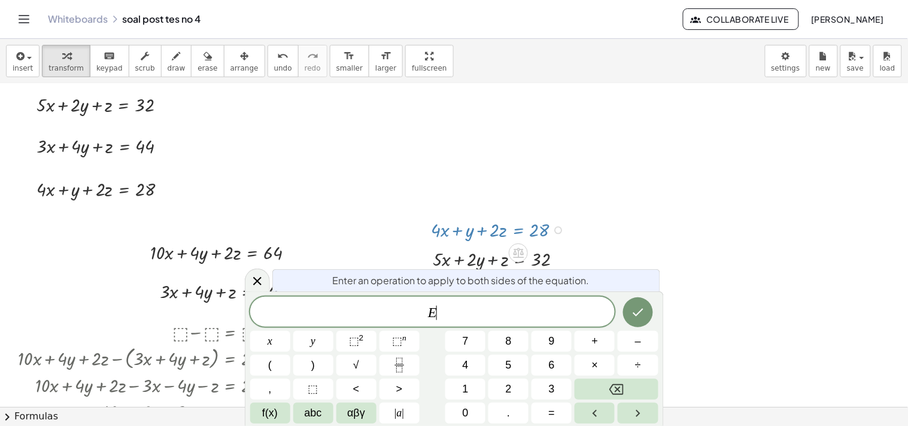
click at [519, 229] on div at bounding box center [500, 229] width 151 height 26
click at [256, 279] on icon at bounding box center [257, 281] width 8 height 8
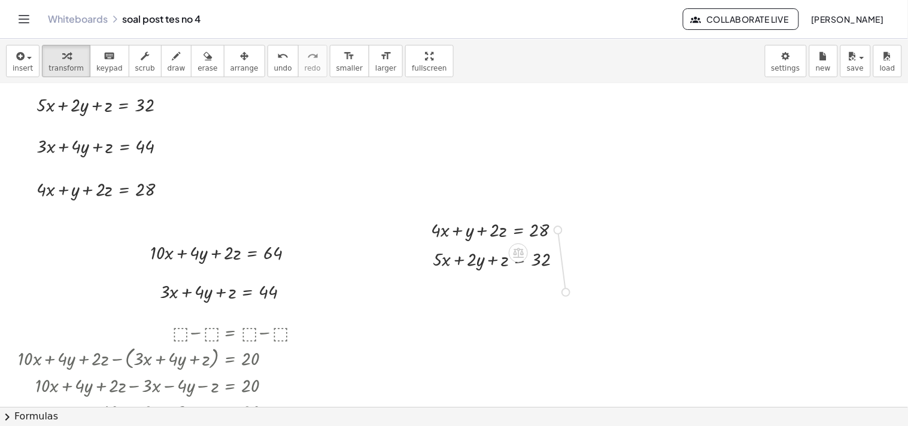
drag, startPoint x: 558, startPoint y: 229, endPoint x: 566, endPoint y: 290, distance: 61.5
click at [566, 290] on div "+ · 5 · x + · 2 · y + z = 32 + · 3 · x + · 4 · y + z = 44 Fix a mistake Transfo…" at bounding box center [454, 396] width 908 height 646
click at [230, 69] on span "arrange" at bounding box center [244, 68] width 28 height 8
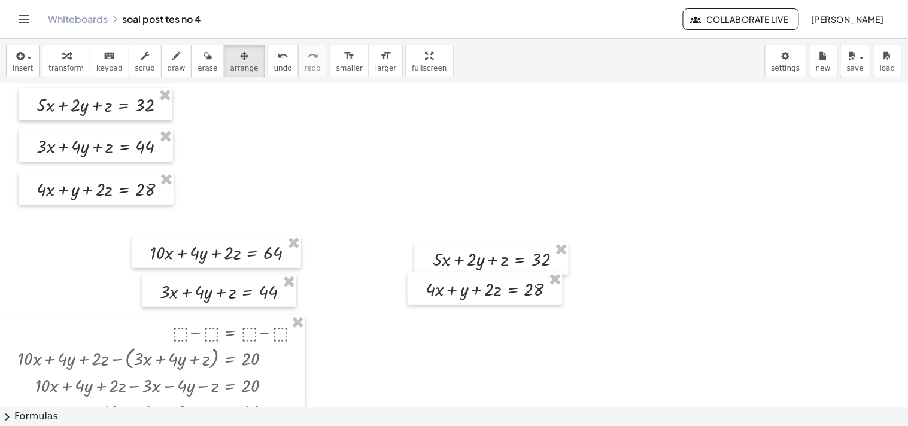
click at [517, 306] on div at bounding box center [454, 396] width 908 height 646
drag, startPoint x: 513, startPoint y: 302, endPoint x: 521, endPoint y: 310, distance: 11.0
click at [521, 310] on div at bounding box center [492, 296] width 155 height 32
click at [62, 61] on icon "button" at bounding box center [66, 56] width 8 height 14
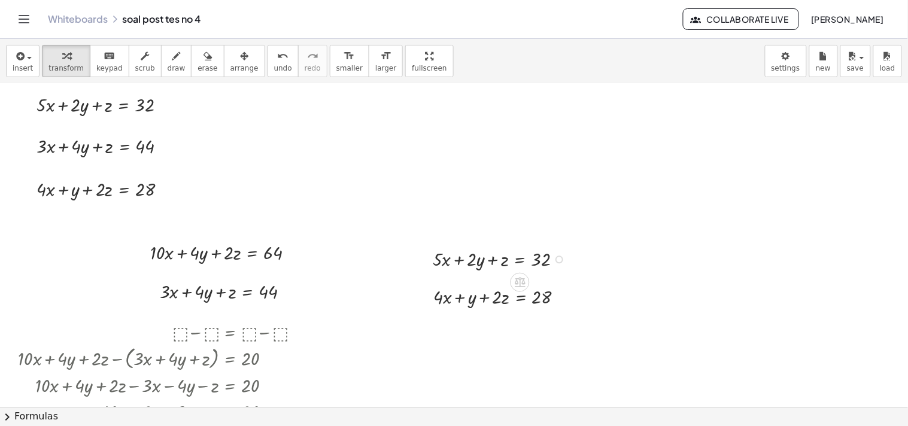
click at [519, 260] on div at bounding box center [502, 258] width 151 height 26
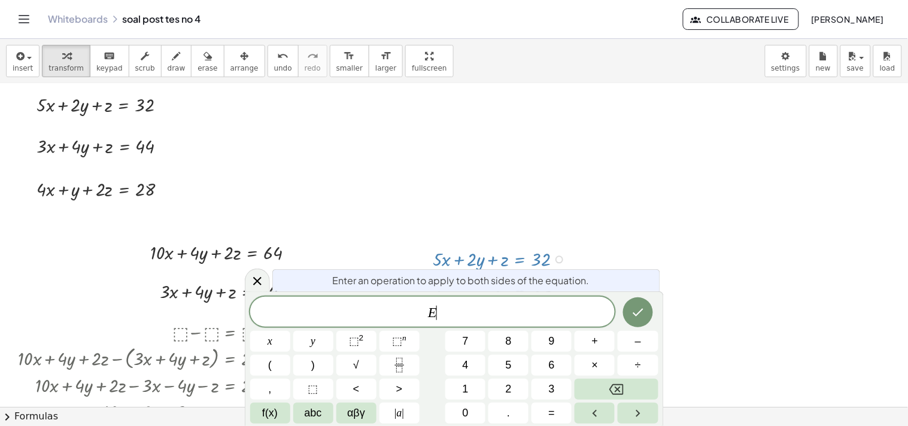
click at [519, 260] on div at bounding box center [502, 258] width 151 height 26
click at [600, 360] on button "×" at bounding box center [594, 365] width 40 height 21
click at [521, 386] on button "2" at bounding box center [508, 389] width 40 height 21
click at [629, 314] on button "Done" at bounding box center [638, 312] width 30 height 30
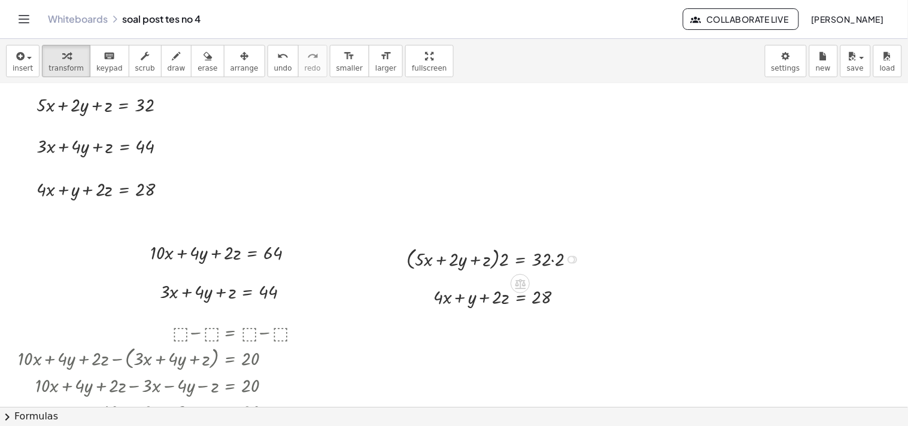
click at [549, 260] on div at bounding box center [495, 258] width 191 height 29
click at [552, 260] on div at bounding box center [495, 258] width 191 height 29
drag, startPoint x: 506, startPoint y: 258, endPoint x: 449, endPoint y: 259, distance: 56.2
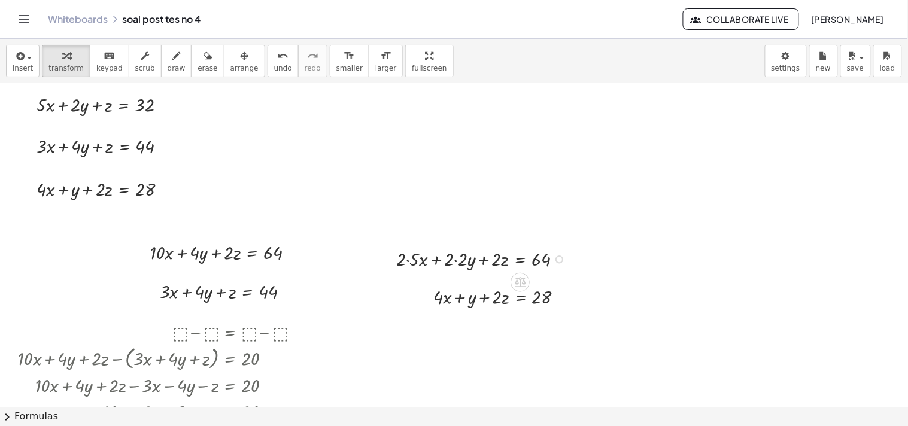
click at [409, 261] on div at bounding box center [483, 258] width 187 height 26
click at [461, 259] on div at bounding box center [487, 258] width 179 height 26
click at [32, 66] on button "insert" at bounding box center [23, 61] width 34 height 32
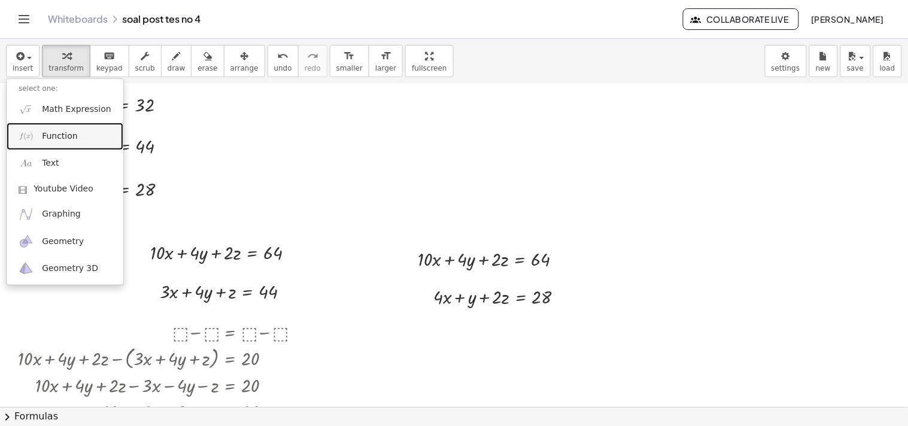
click at [66, 138] on span "Function" at bounding box center [60, 136] width 36 height 12
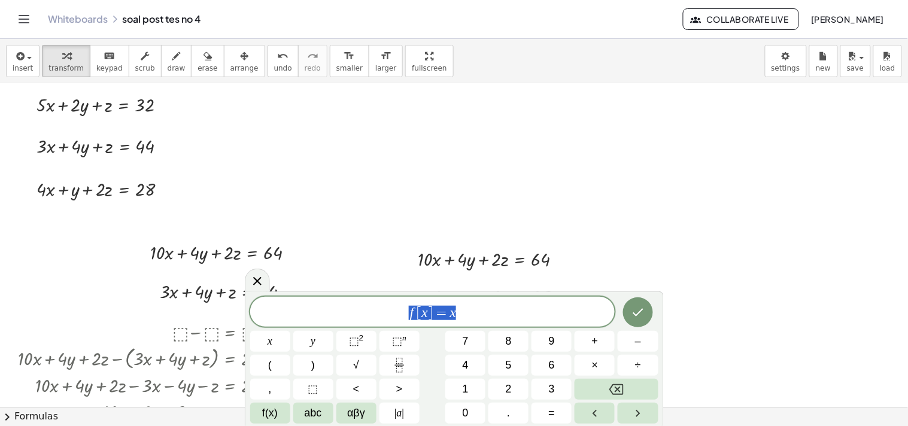
drag, startPoint x: 464, startPoint y: 313, endPoint x: 385, endPoint y: 312, distance: 79.0
click at [385, 312] on span "f [ x ] = x" at bounding box center [432, 313] width 365 height 17
click at [635, 384] on button "Backspace" at bounding box center [615, 389] width 83 height 21
click at [312, 393] on span "⬚" at bounding box center [313, 389] width 10 height 16
click at [627, 339] on button "–" at bounding box center [637, 341] width 40 height 21
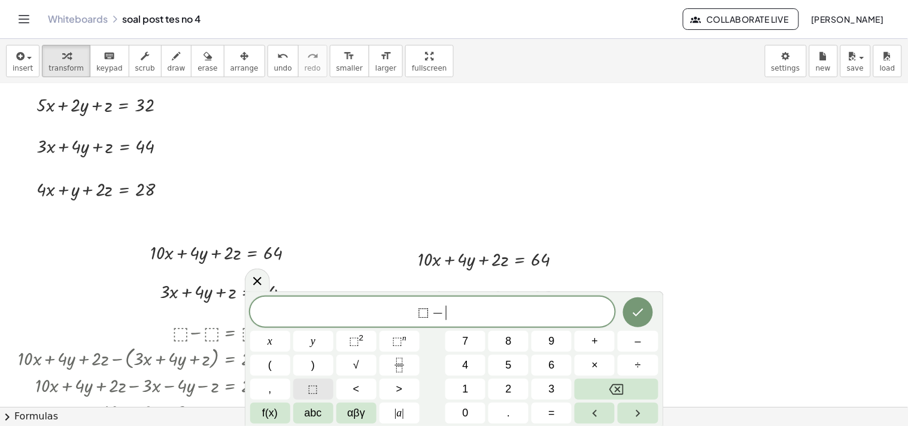
click at [318, 392] on button "⬚" at bounding box center [313, 389] width 40 height 21
click at [549, 409] on span "=" at bounding box center [552, 413] width 7 height 16
click at [316, 385] on span "⬚" at bounding box center [313, 389] width 10 height 16
click at [641, 343] on span "–" at bounding box center [638, 341] width 6 height 16
click at [326, 389] on button "⬚" at bounding box center [313, 389] width 40 height 21
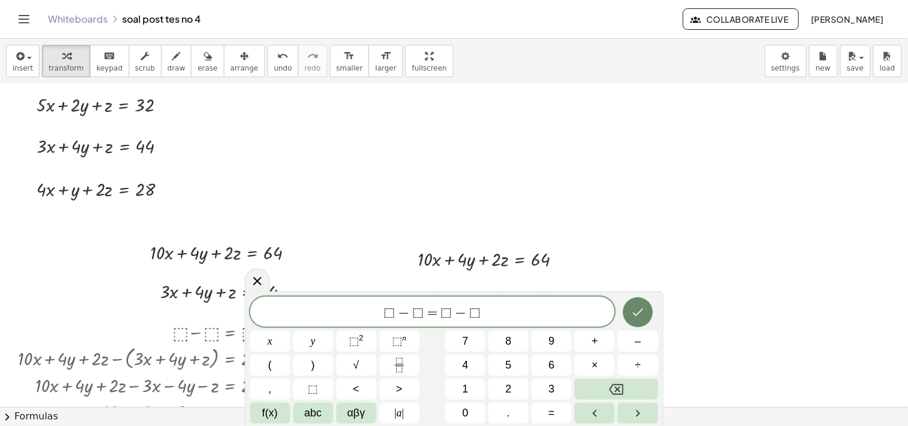
click at [643, 315] on icon "Done" at bounding box center [638, 312] width 14 height 14
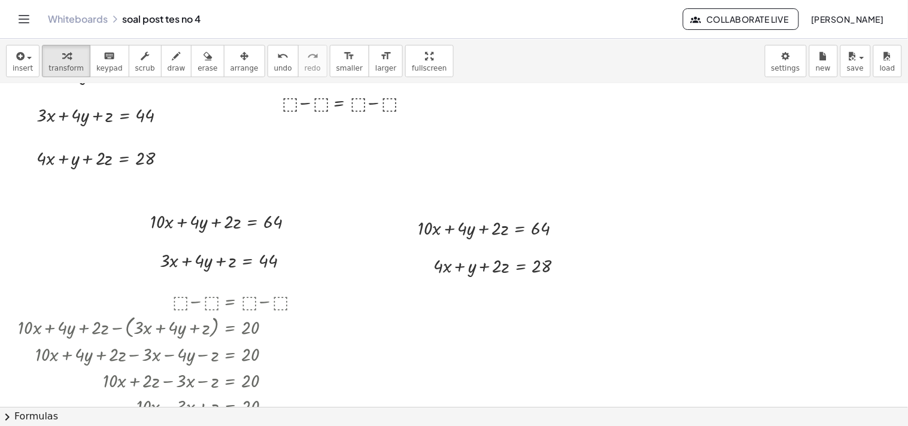
scroll to position [38, 0]
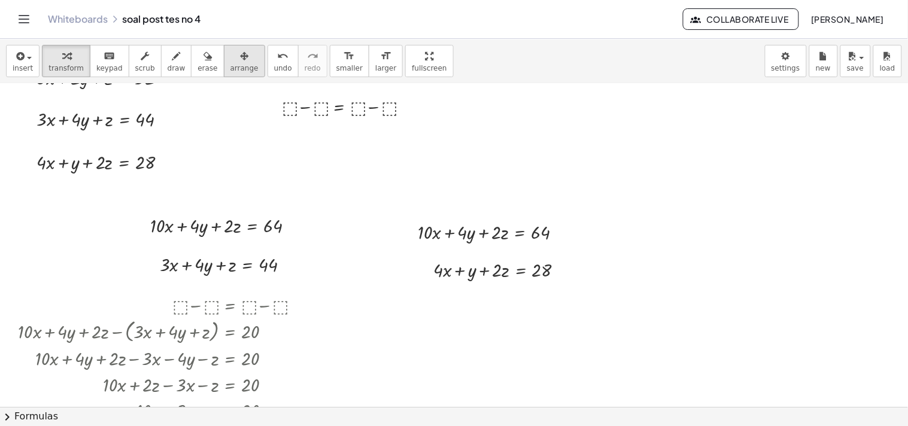
click at [230, 57] on div "button" at bounding box center [244, 55] width 28 height 14
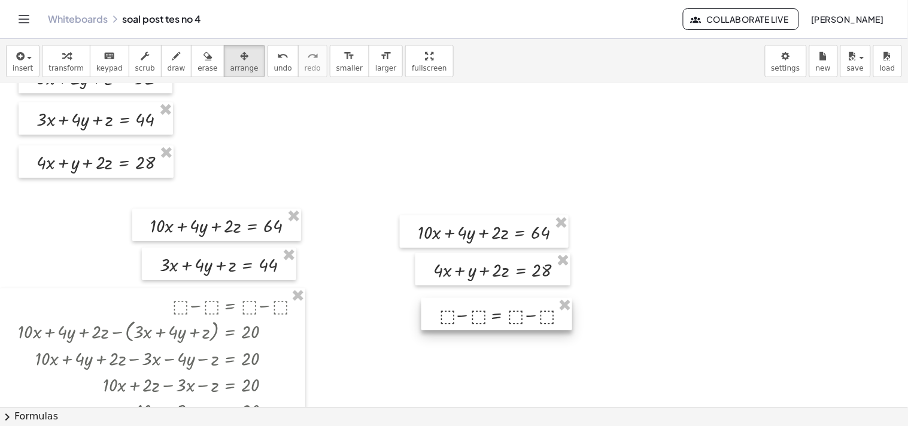
drag, startPoint x: 319, startPoint y: 117, endPoint x: 477, endPoint y: 325, distance: 261.8
click at [477, 325] on div at bounding box center [496, 314] width 151 height 32
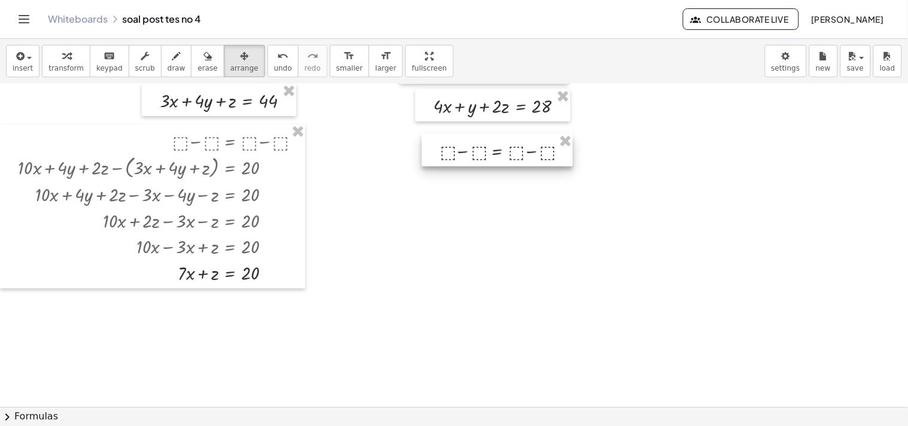
scroll to position [201, 0]
click at [48, 66] on span "transform" at bounding box center [65, 68] width 35 height 8
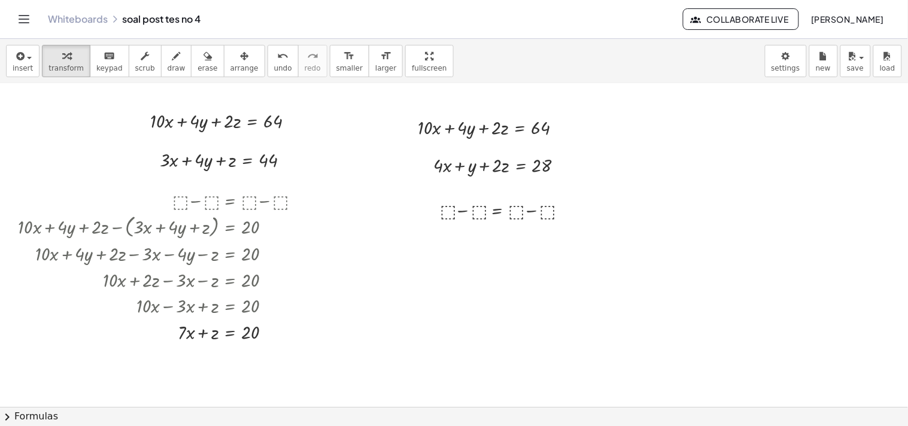
scroll to position [139, 0]
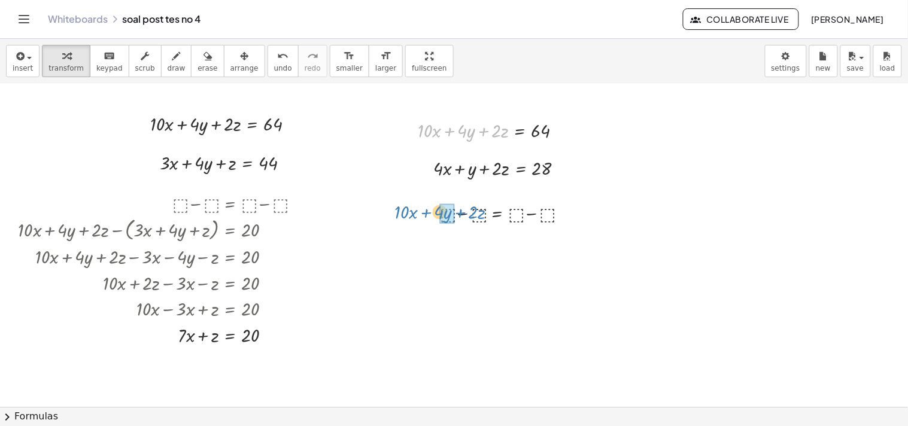
drag, startPoint x: 483, startPoint y: 132, endPoint x: 461, endPoint y: 212, distance: 83.8
click at [461, 212] on div "+ · 5 · x + · 2 · y + z = 32 + · 3 · x + · 4 · y + z = 44 Fix a mistake Transfo…" at bounding box center [454, 267] width 908 height 646
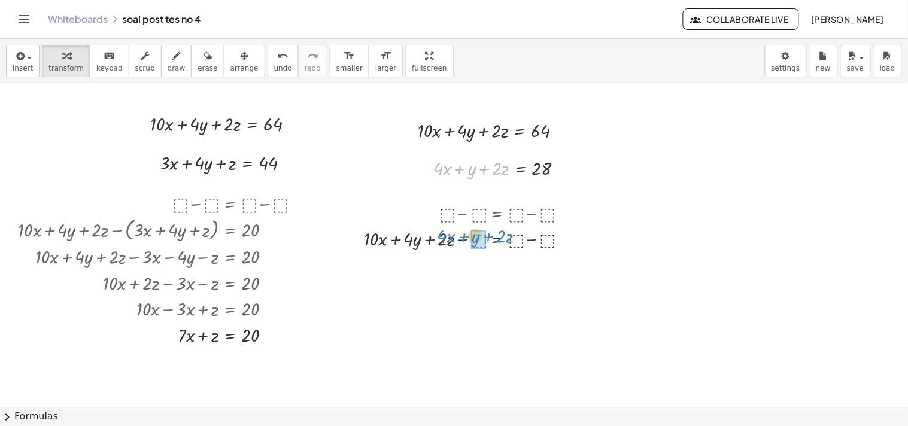
drag, startPoint x: 488, startPoint y: 169, endPoint x: 492, endPoint y: 236, distance: 67.7
click at [492, 236] on div "+ · 5 · x + · 2 · y + z = 32 + · 3 · x + · 4 · y + z = 44 Fix a mistake Transfo…" at bounding box center [454, 267] width 908 height 646
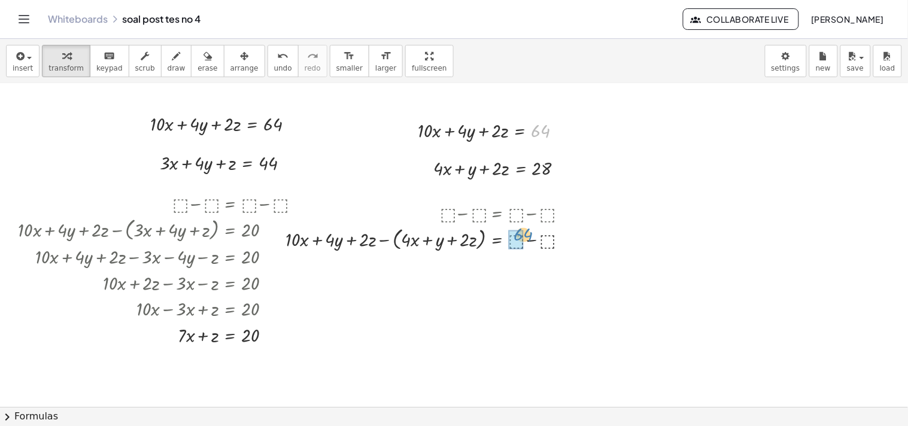
drag, startPoint x: 535, startPoint y: 132, endPoint x: 517, endPoint y: 237, distance: 106.2
drag, startPoint x: 539, startPoint y: 166, endPoint x: 550, endPoint y: 234, distance: 68.6
click at [535, 239] on div at bounding box center [434, 238] width 311 height 29
click at [568, 239] on div at bounding box center [572, 240] width 8 height 8
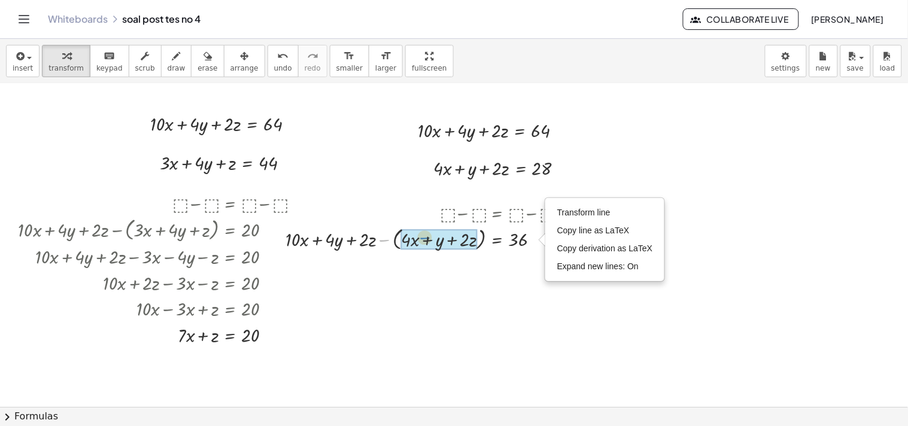
drag, startPoint x: 385, startPoint y: 240, endPoint x: 425, endPoint y: 238, distance: 40.8
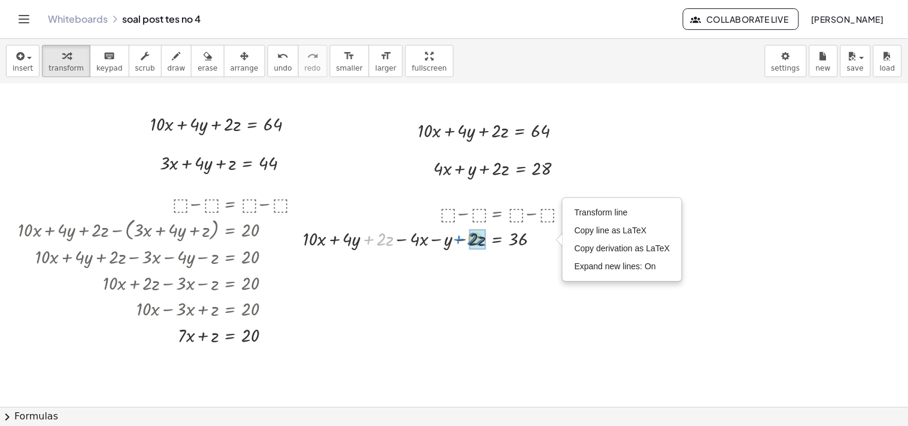
drag, startPoint x: 368, startPoint y: 238, endPoint x: 459, endPoint y: 236, distance: 91.0
click at [459, 236] on div at bounding box center [439, 239] width 285 height 26
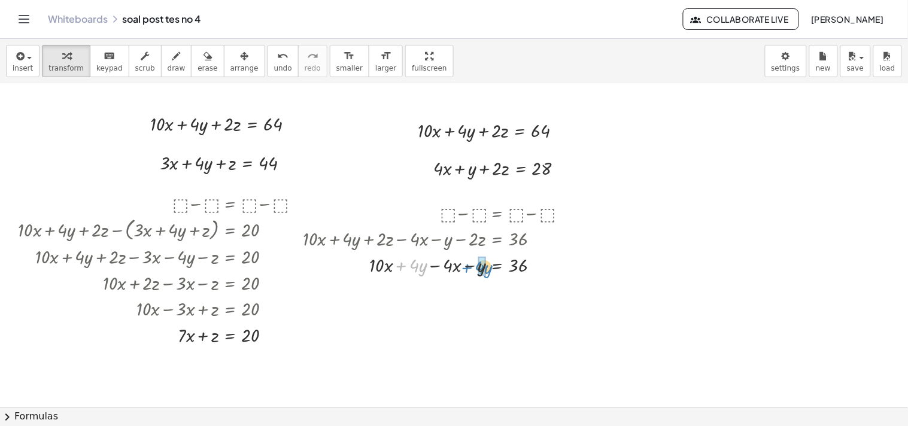
drag, startPoint x: 401, startPoint y: 266, endPoint x: 467, endPoint y: 267, distance: 65.8
click at [467, 267] on div at bounding box center [439, 264] width 285 height 26
click at [425, 265] on div at bounding box center [439, 264] width 285 height 26
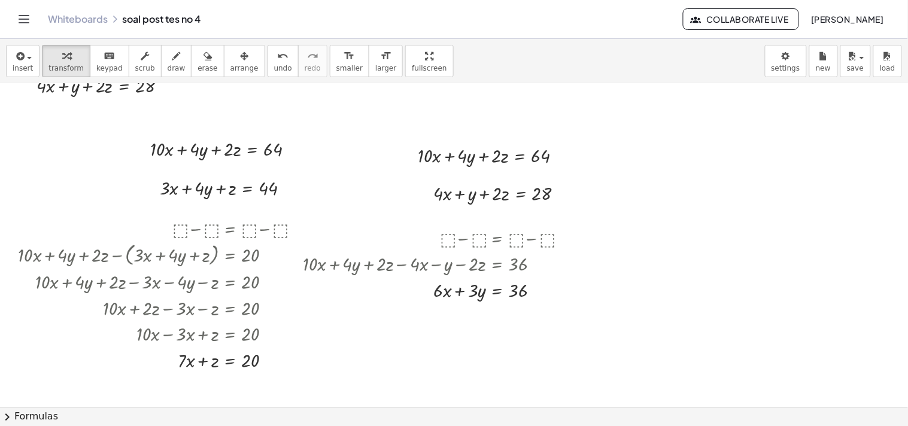
scroll to position [117, 0]
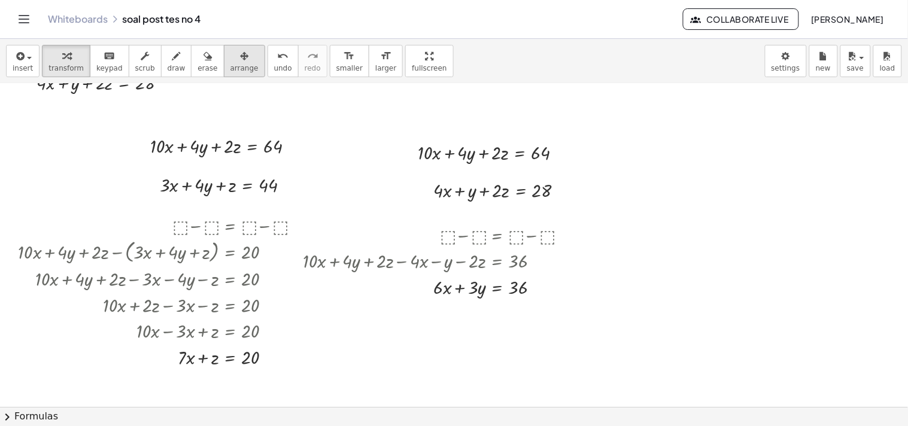
click at [234, 57] on div "button" at bounding box center [244, 55] width 28 height 14
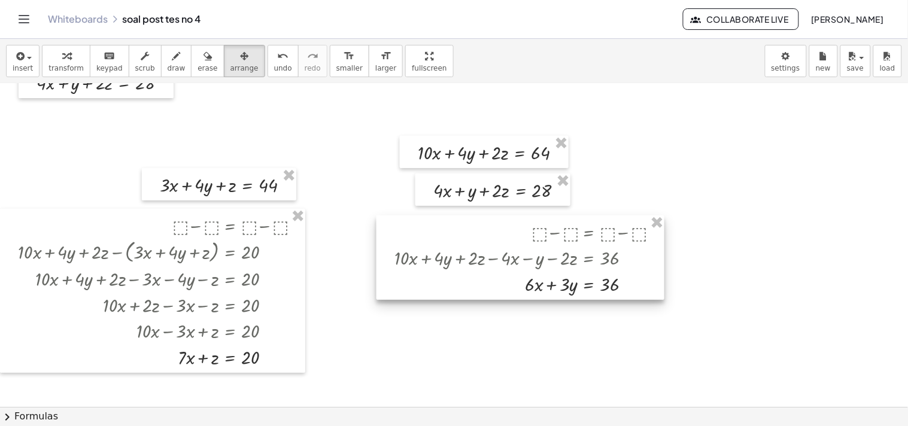
drag, startPoint x: 406, startPoint y: 224, endPoint x: 497, endPoint y: 222, distance: 91.6
click at [497, 222] on div at bounding box center [520, 257] width 288 height 84
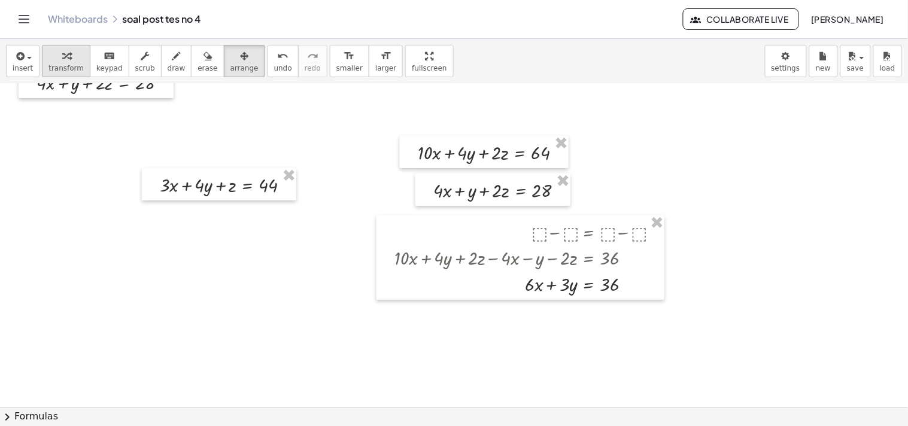
click at [62, 57] on icon "button" at bounding box center [66, 56] width 8 height 14
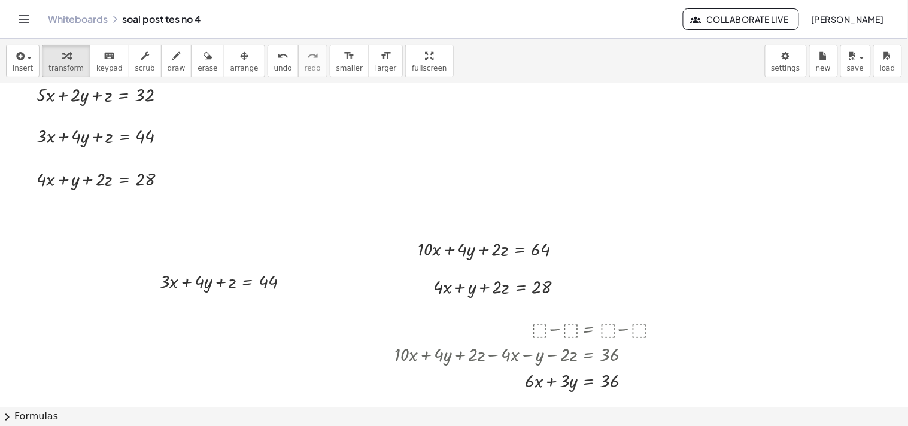
scroll to position [20, 0]
drag, startPoint x: 162, startPoint y: 96, endPoint x: 279, endPoint y: 255, distance: 197.6
click at [279, 255] on div "+ · 5 · x + · 2 · y + z = 32 + · 3 · x + · 4 · y + z = 44 Fix a mistake Transfo…" at bounding box center [454, 387] width 908 height 646
click at [34, 56] on button "insert" at bounding box center [23, 61] width 34 height 32
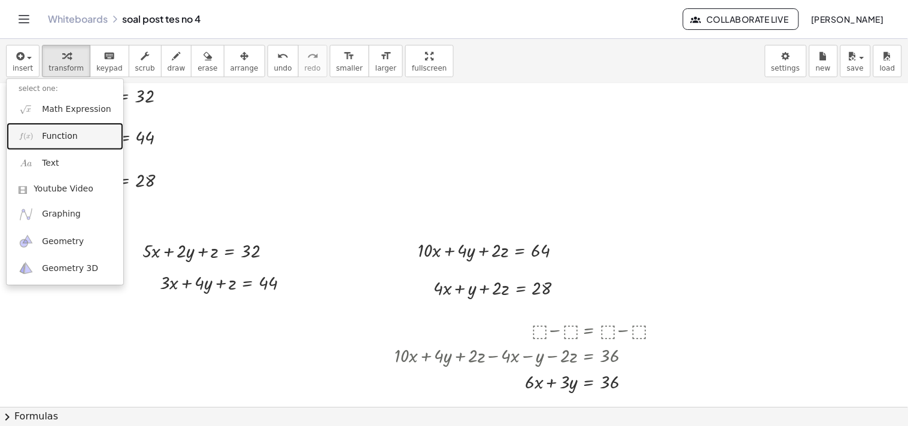
click at [68, 128] on link "Function" at bounding box center [65, 136] width 117 height 27
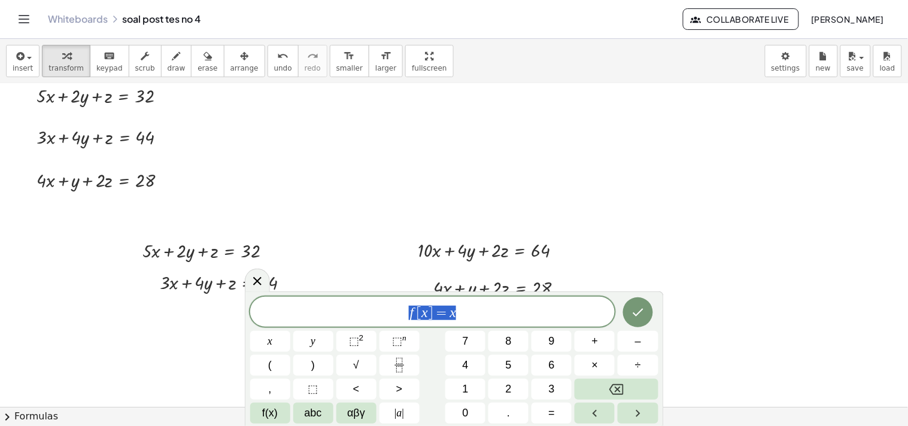
drag, startPoint x: 471, startPoint y: 318, endPoint x: 397, endPoint y: 314, distance: 74.3
click at [397, 314] on span "f [ x ] = x" at bounding box center [432, 313] width 365 height 17
click at [318, 387] on button "⬚" at bounding box center [313, 389] width 40 height 21
click at [636, 342] on span "–" at bounding box center [638, 341] width 6 height 16
click at [318, 387] on button "⬚" at bounding box center [313, 389] width 40 height 21
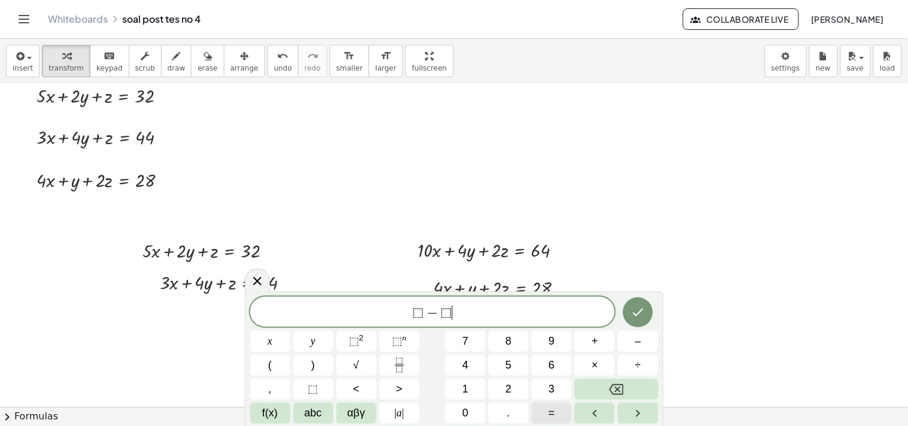
click at [555, 410] on button "=" at bounding box center [551, 413] width 40 height 21
click at [321, 386] on button "⬚" at bounding box center [313, 389] width 40 height 21
click at [638, 339] on span "–" at bounding box center [638, 341] width 6 height 16
click at [314, 388] on span "⬚" at bounding box center [313, 389] width 10 height 16
click at [644, 307] on icon "Done" at bounding box center [638, 312] width 14 height 14
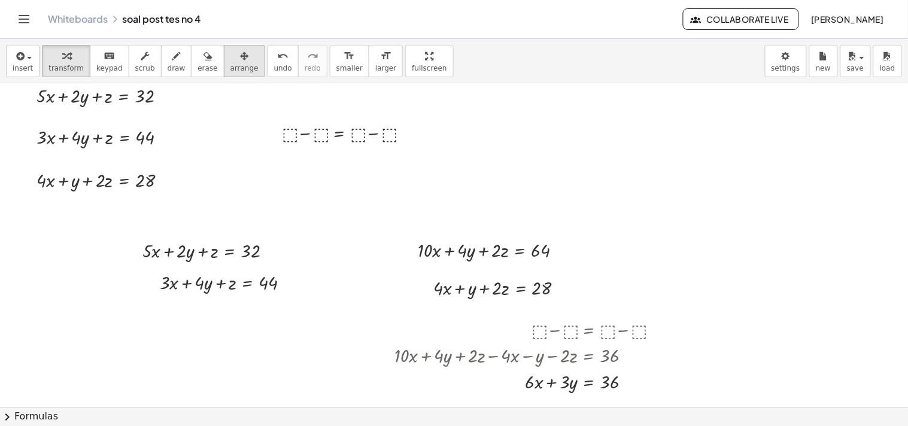
click at [230, 52] on div "button" at bounding box center [244, 55] width 28 height 14
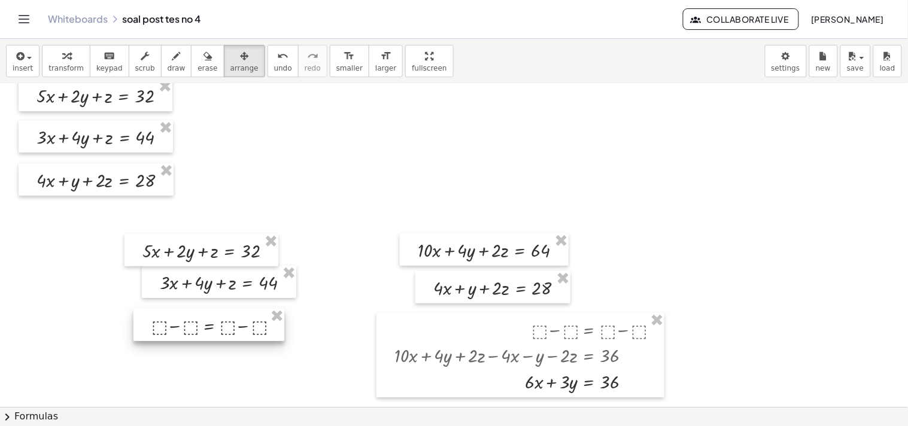
drag, startPoint x: 353, startPoint y: 145, endPoint x: 223, endPoint y: 337, distance: 232.3
click at [223, 337] on div at bounding box center [208, 325] width 151 height 32
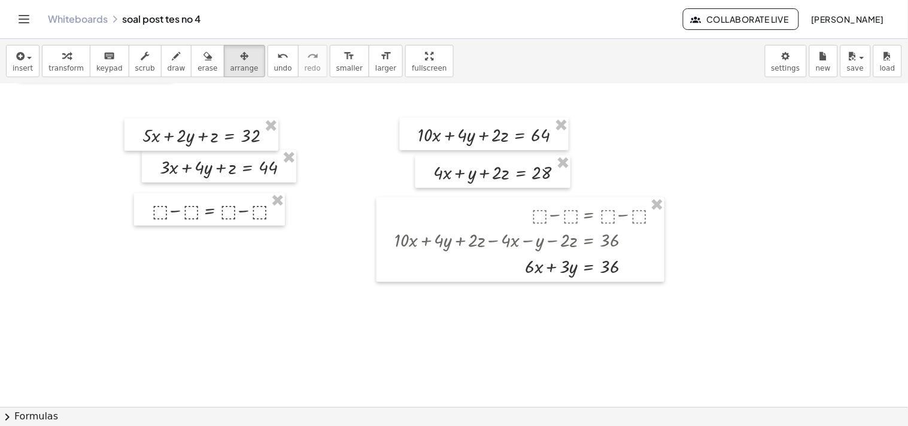
scroll to position [159, 0]
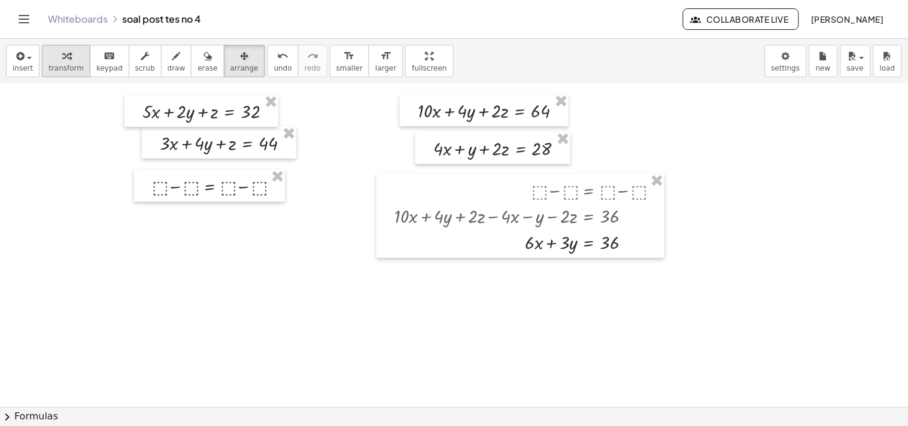
click at [55, 70] on span "transform" at bounding box center [65, 68] width 35 height 8
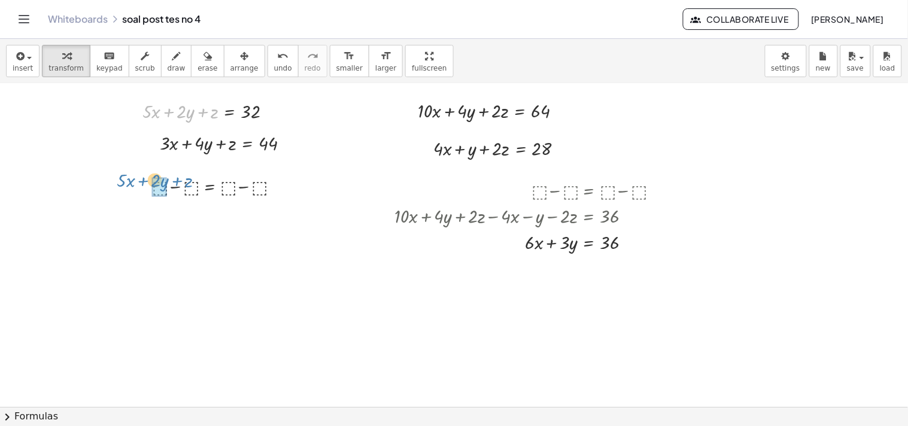
drag, startPoint x: 206, startPoint y: 110, endPoint x: 181, endPoint y: 179, distance: 73.8
click at [181, 179] on div "+ · 5 · x + · 2 · y + z = 32 + · 3 · x + · 4 · y + z = 44 Fix a mistake Transfo…" at bounding box center [454, 248] width 908 height 646
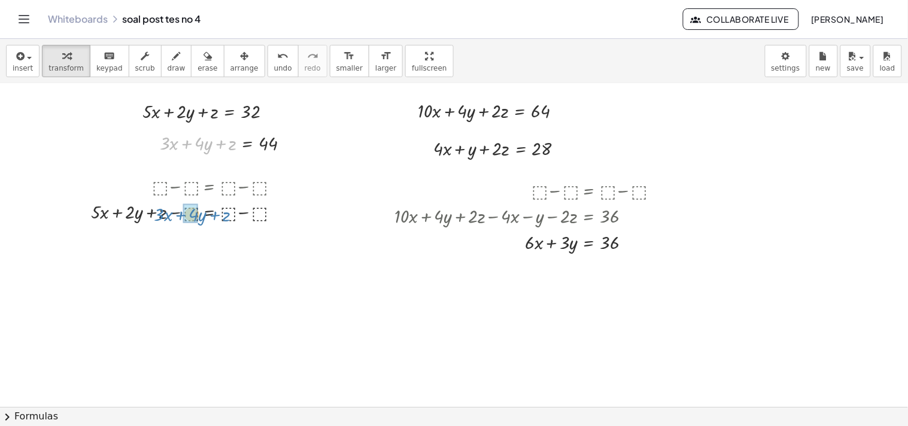
drag, startPoint x: 191, startPoint y: 140, endPoint x: 185, endPoint y: 211, distance: 70.9
drag, startPoint x: 248, startPoint y: 109, endPoint x: 230, endPoint y: 215, distance: 108.0
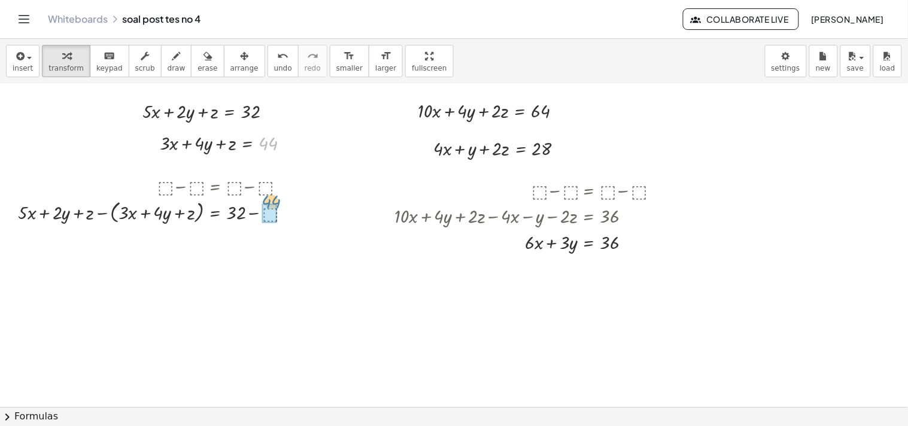
drag, startPoint x: 267, startPoint y: 144, endPoint x: 270, endPoint y: 202, distance: 58.7
click at [257, 210] on div at bounding box center [160, 211] width 296 height 29
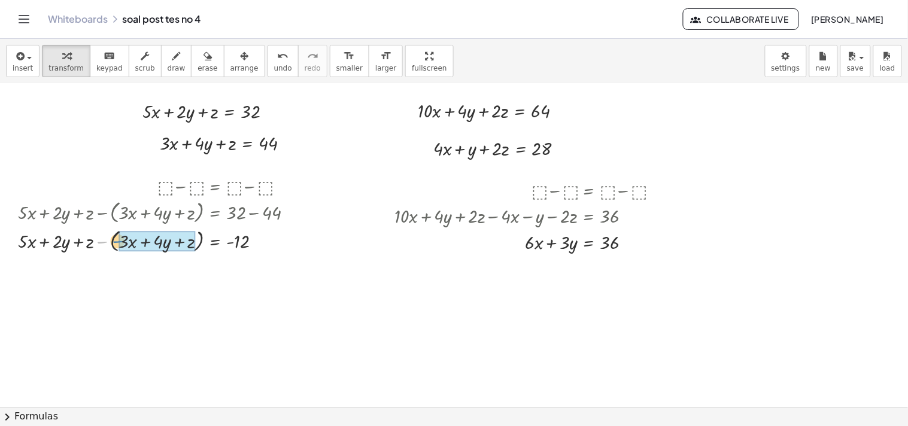
drag, startPoint x: 101, startPoint y: 241, endPoint x: 117, endPoint y: 241, distance: 16.2
click at [117, 241] on div at bounding box center [160, 240] width 296 height 29
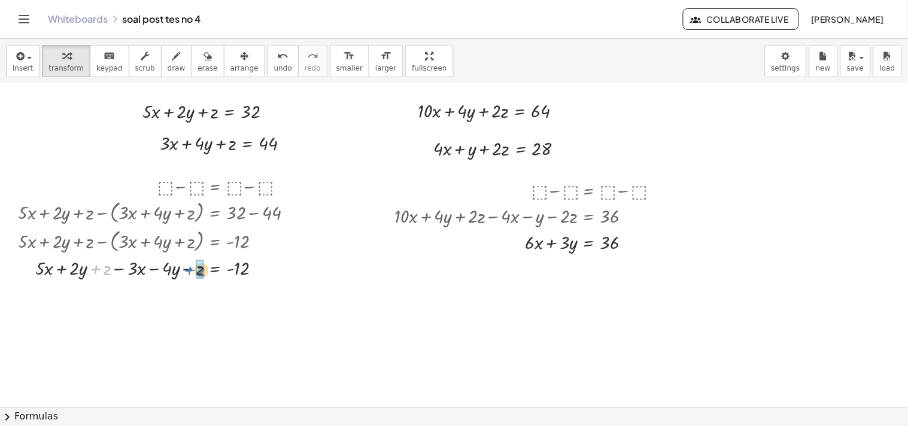
drag, startPoint x: 94, startPoint y: 270, endPoint x: 188, endPoint y: 271, distance: 94.5
click at [188, 271] on div at bounding box center [160, 268] width 296 height 26
drag, startPoint x: 108, startPoint y: 293, endPoint x: 182, endPoint y: 293, distance: 74.8
click at [182, 293] on div at bounding box center [160, 294] width 296 height 26
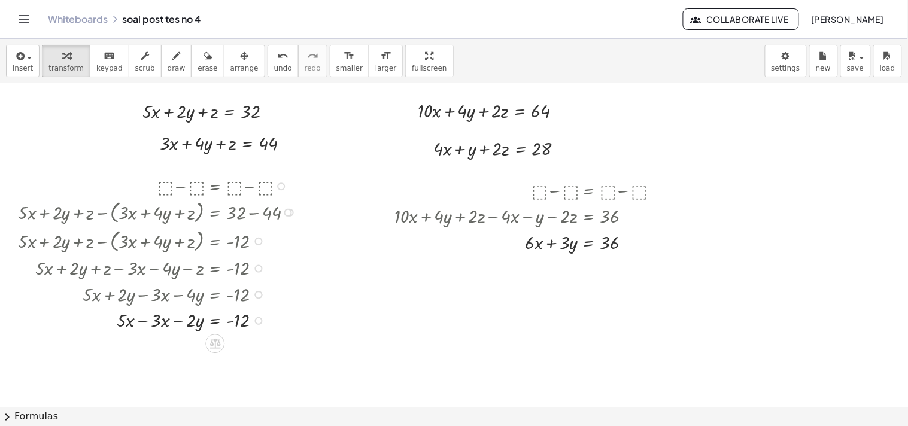
click at [148, 319] on div at bounding box center [160, 320] width 296 height 26
drag, startPoint x: 229, startPoint y: 322, endPoint x: 184, endPoint y: 323, distance: 44.9
click at [184, 323] on div at bounding box center [160, 320] width 296 height 26
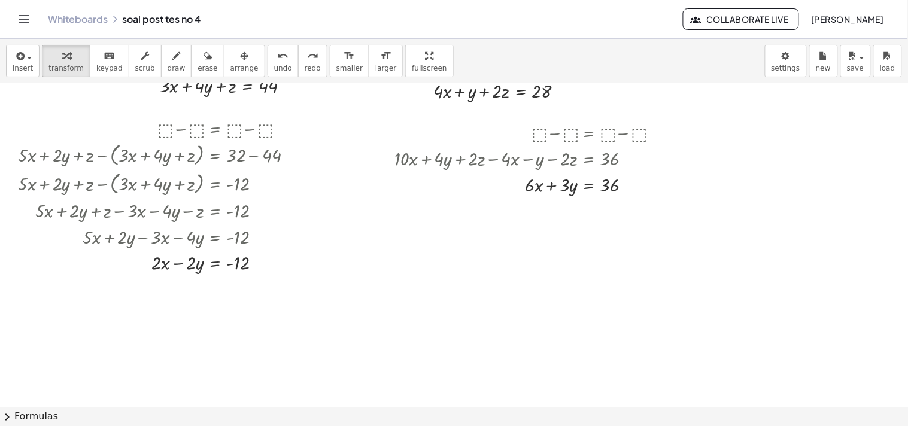
scroll to position [220, 0]
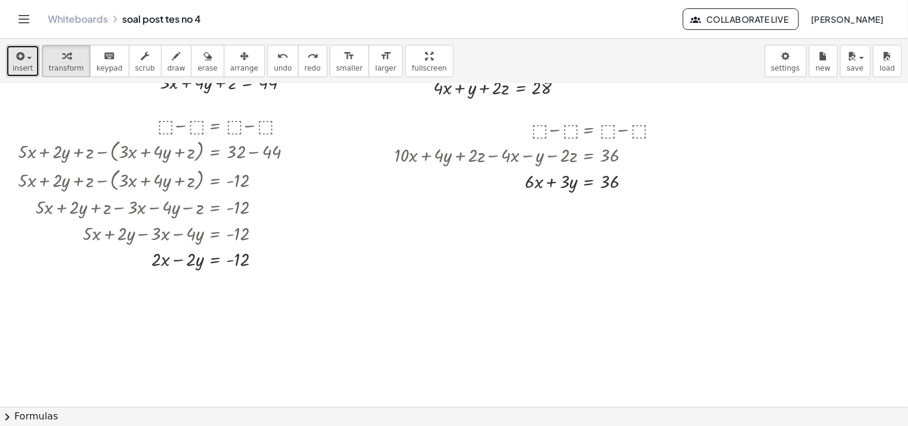
click at [32, 66] on button "insert" at bounding box center [23, 61] width 34 height 32
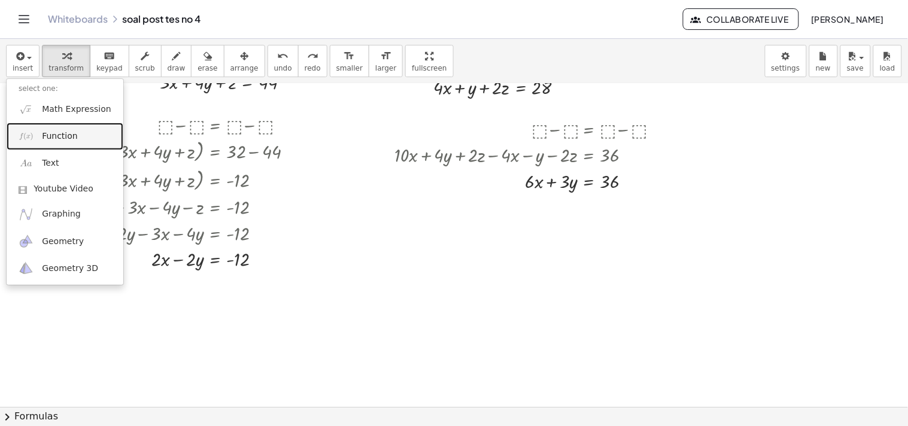
click at [64, 147] on link "Function" at bounding box center [65, 136] width 117 height 27
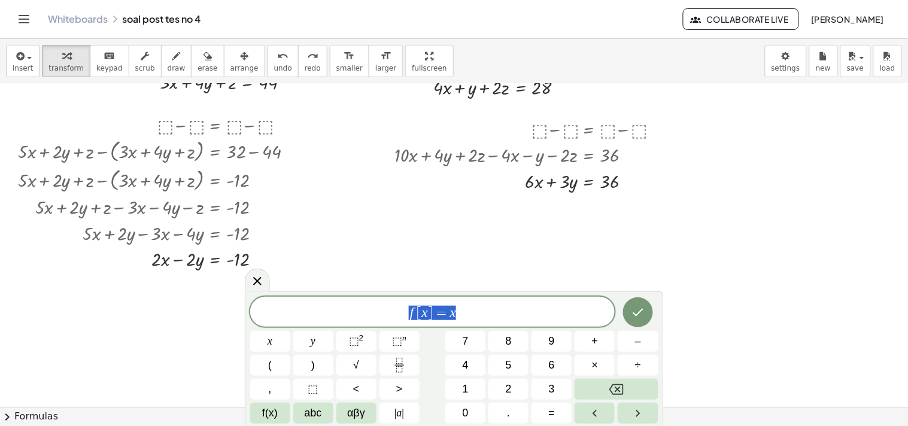
drag, startPoint x: 458, startPoint y: 314, endPoint x: 399, endPoint y: 307, distance: 59.7
click at [399, 307] on span "f [ x ] = x" at bounding box center [432, 313] width 365 height 17
click at [320, 385] on button "⬚" at bounding box center [313, 389] width 40 height 21
click at [630, 346] on button "–" at bounding box center [637, 341] width 40 height 21
click at [321, 397] on button "⬚" at bounding box center [313, 389] width 40 height 21
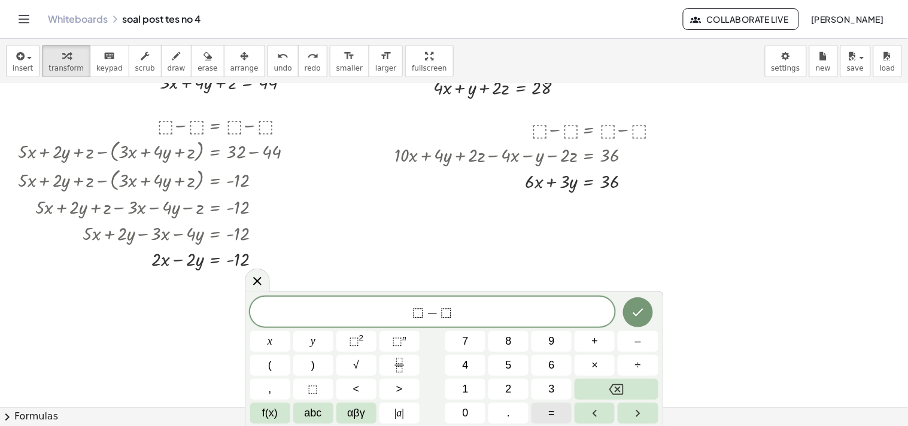
click at [558, 409] on button "=" at bounding box center [551, 413] width 40 height 21
click at [327, 386] on button "⬚" at bounding box center [313, 389] width 40 height 21
click at [649, 344] on button "–" at bounding box center [637, 341] width 40 height 21
click at [303, 389] on button "⬚" at bounding box center [313, 389] width 40 height 21
click at [632, 315] on icon "Done" at bounding box center [638, 312] width 14 height 14
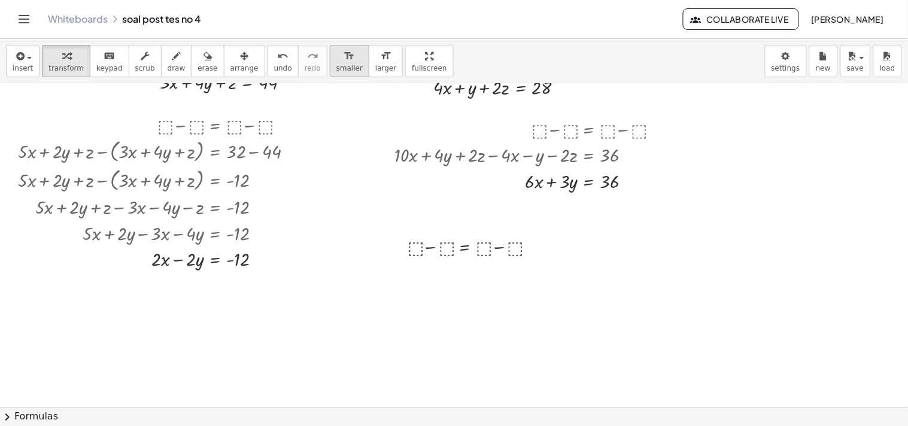
click at [336, 67] on button "format_size smaller" at bounding box center [349, 61] width 39 height 32
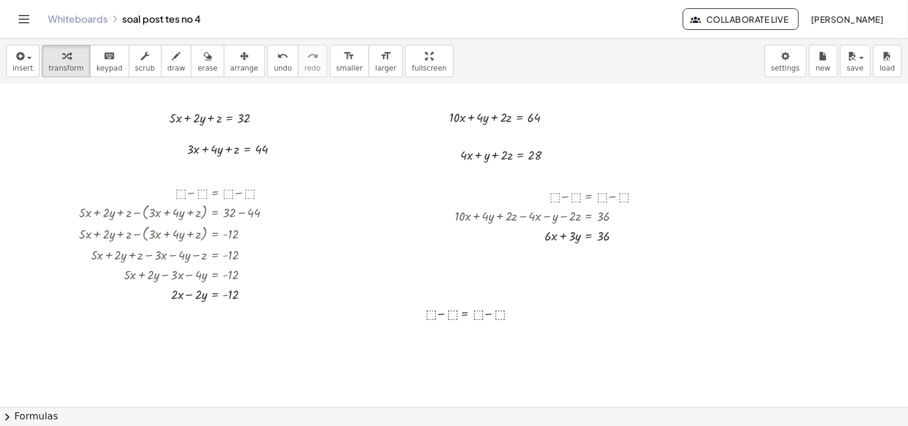
scroll to position [153, 0]
click at [240, 61] on icon "button" at bounding box center [244, 56] width 8 height 14
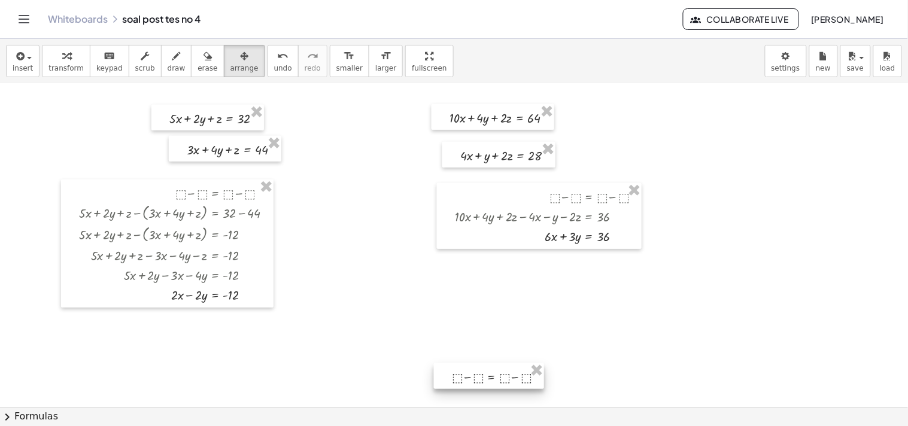
drag, startPoint x: 450, startPoint y: 303, endPoint x: 476, endPoint y: 367, distance: 68.7
click at [476, 367] on div at bounding box center [489, 376] width 110 height 26
click at [72, 64] on span "transform" at bounding box center [65, 68] width 35 height 8
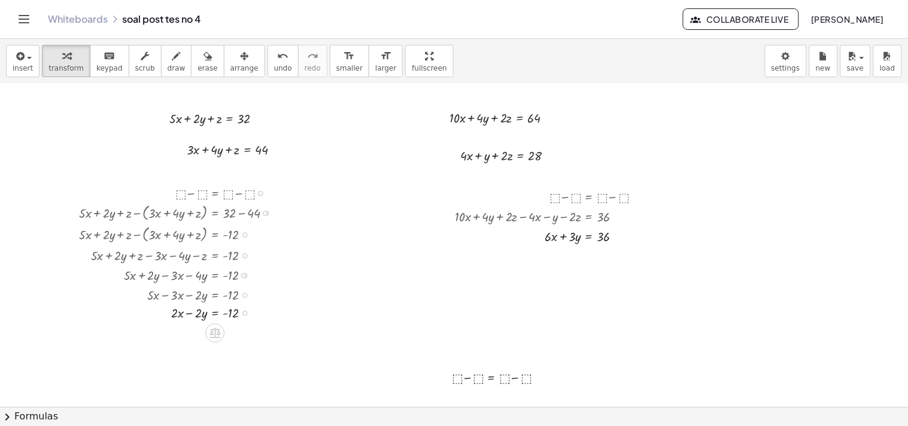
drag, startPoint x: 243, startPoint y: 295, endPoint x: 241, endPoint y: 331, distance: 35.9
click at [215, 314] on div "+ · 2 · x − · 2 · y = - 12" at bounding box center [215, 314] width 0 height 0
drag, startPoint x: 244, startPoint y: 336, endPoint x: 513, endPoint y: 330, distance: 269.3
click at [513, 330] on div "+ · 5 · x + · 2 · y + z = 32 + · 3 · x + · 4 · y + z = 44 Fix a mistake Transfo…" at bounding box center [454, 254] width 908 height 646
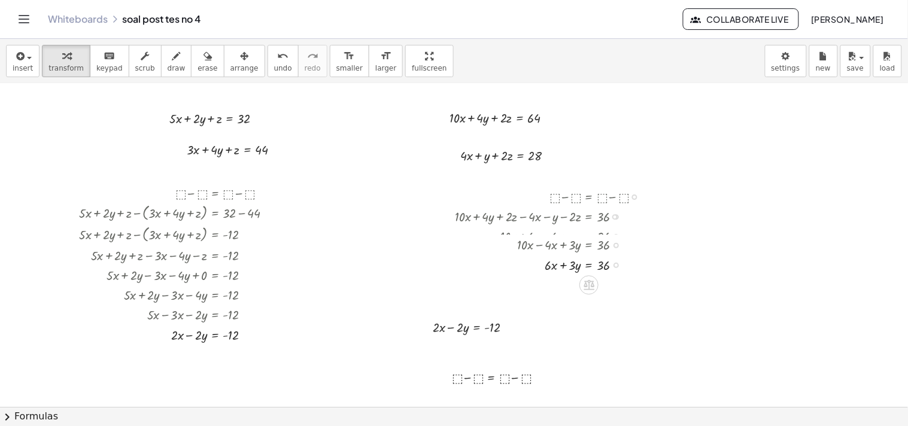
drag, startPoint x: 615, startPoint y: 236, endPoint x: 619, endPoint y: 269, distance: 33.1
click at [589, 266] on div "+ = · x + · y 36 · 3 · 6 Transform line Copy line as LaTeX Copy derivation as L…" at bounding box center [589, 266] width 0 height 0
click at [614, 255] on div "Transform line Copy line as LaTeX Copy derivation as LaTeX Expand new lines: On" at bounding box center [614, 256] width 5 height 5
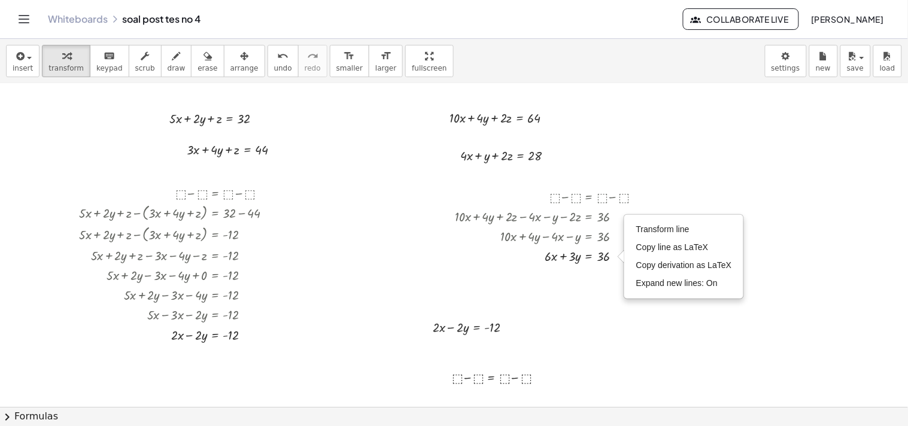
click at [617, 306] on div at bounding box center [454, 254] width 908 height 646
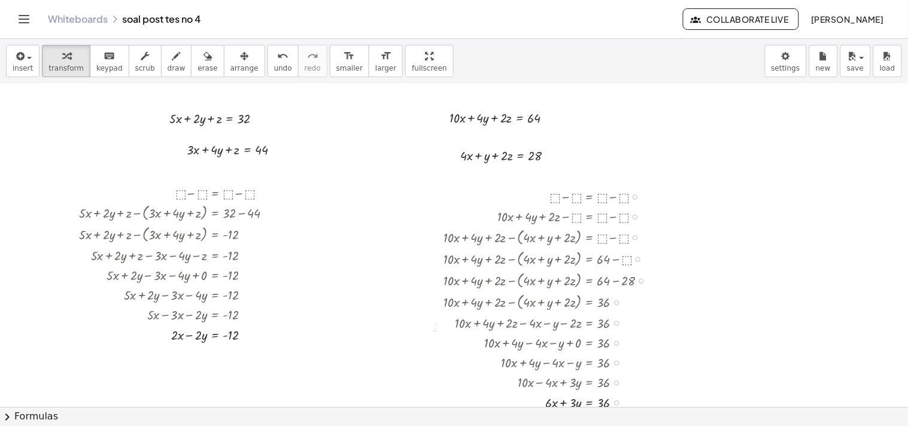
drag, startPoint x: 614, startPoint y: 254, endPoint x: 655, endPoint y: 422, distance: 172.5
click at [655, 422] on div "insert select one: Math Expression Function Text Youtube Video Graphing Geometr…" at bounding box center [454, 232] width 908 height 387
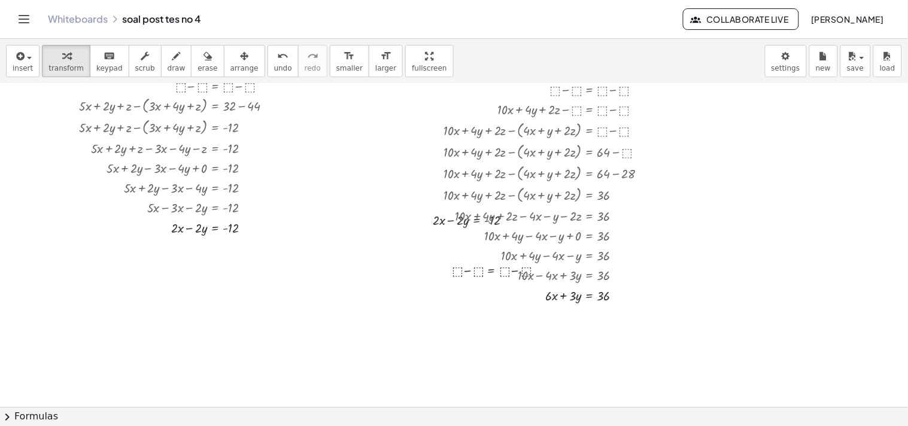
scroll to position [229, 0]
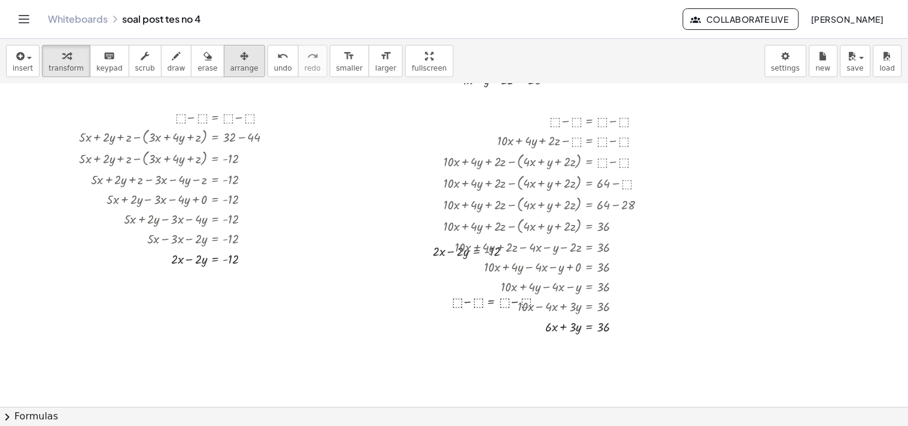
click at [230, 59] on div "button" at bounding box center [244, 55] width 28 height 14
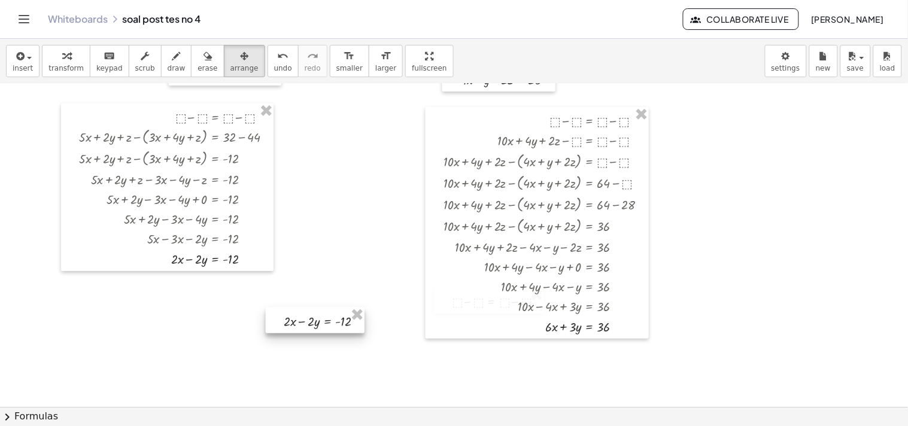
drag, startPoint x: 415, startPoint y: 257, endPoint x: 266, endPoint y: 327, distance: 164.6
click at [266, 327] on div at bounding box center [315, 321] width 99 height 26
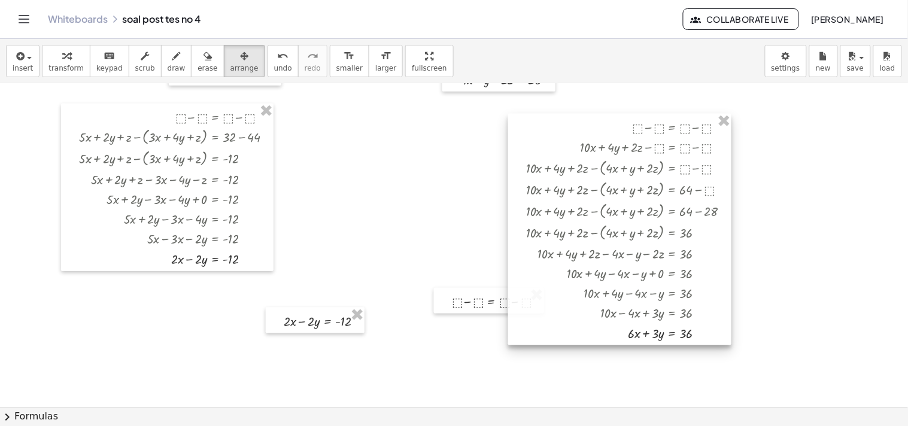
drag, startPoint x: 455, startPoint y: 314, endPoint x: 537, endPoint y: 321, distance: 82.8
click at [537, 321] on div at bounding box center [619, 230] width 223 height 232
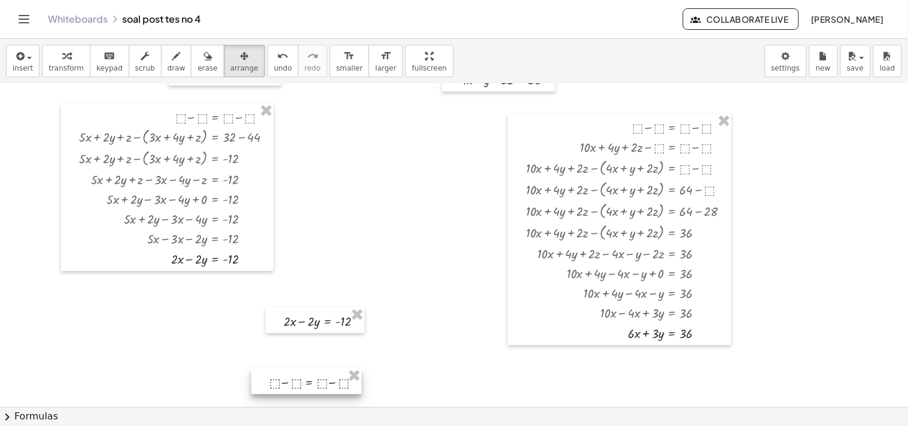
drag, startPoint x: 485, startPoint y: 312, endPoint x: 302, endPoint y: 392, distance: 199.6
click at [302, 392] on div at bounding box center [306, 382] width 110 height 26
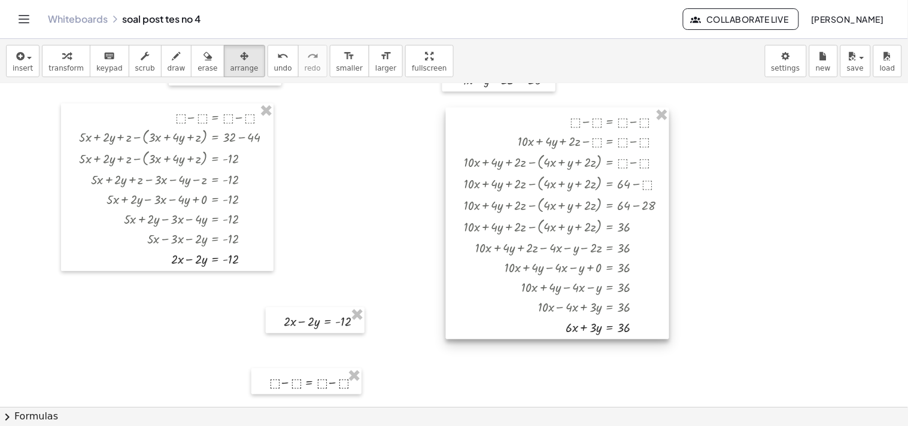
drag, startPoint x: 534, startPoint y: 289, endPoint x: 471, endPoint y: 283, distance: 62.5
click at [471, 283] on div at bounding box center [557, 224] width 223 height 232
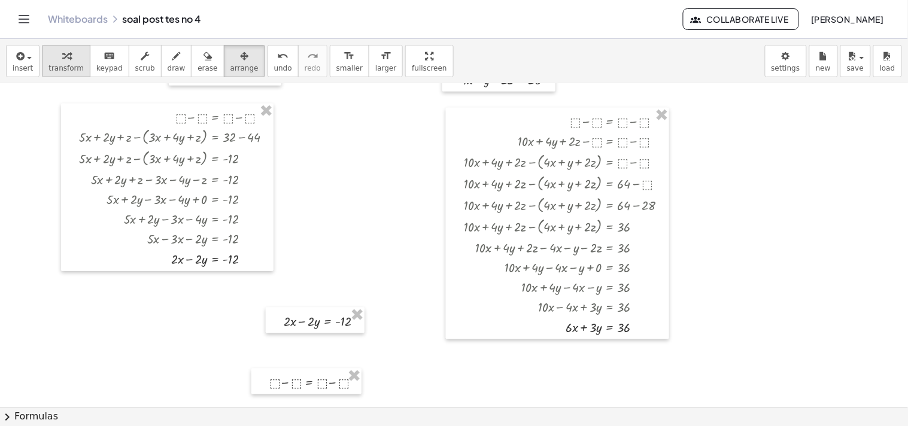
click at [58, 65] on span "transform" at bounding box center [65, 68] width 35 height 8
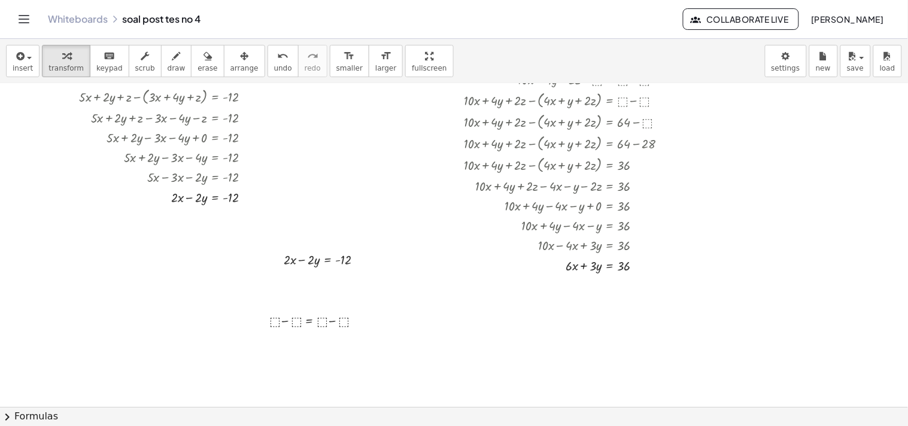
scroll to position [295, 0]
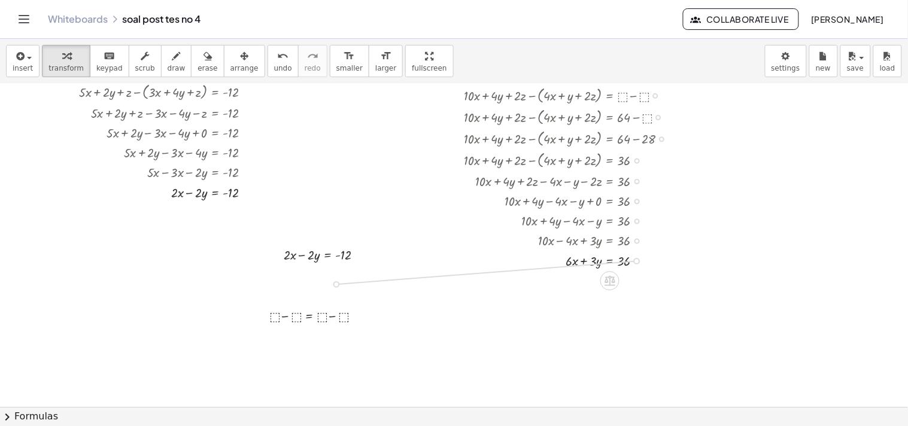
drag, startPoint x: 637, startPoint y: 261, endPoint x: 342, endPoint y: 283, distance: 295.8
click at [342, 283] on div "+ · 5 · x + · 2 · y + z = 32 + · 3 · x + · 4 · y + z = 44 Fix a mistake Transfo…" at bounding box center [454, 273] width 908 height 969
click at [240, 60] on icon "button" at bounding box center [244, 56] width 8 height 14
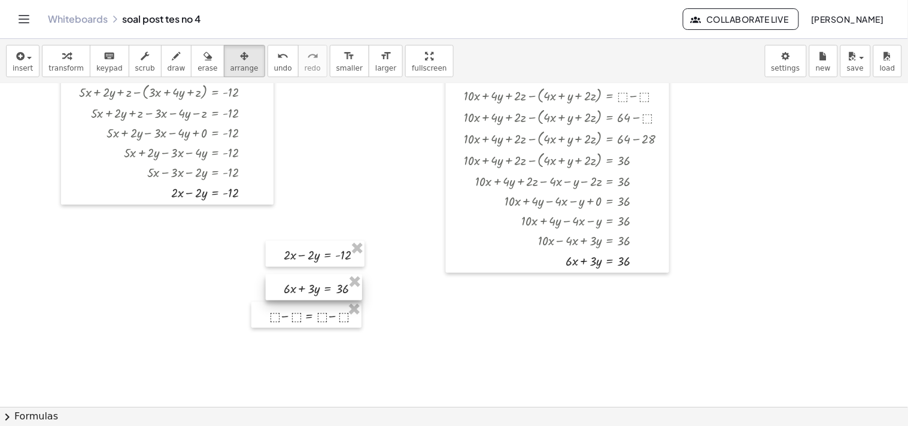
drag, startPoint x: 322, startPoint y: 289, endPoint x: 355, endPoint y: 294, distance: 33.3
click at [355, 294] on div at bounding box center [314, 288] width 96 height 26
drag, startPoint x: 354, startPoint y: 324, endPoint x: 355, endPoint y: 337, distance: 13.8
click at [355, 337] on div at bounding box center [307, 328] width 110 height 26
drag, startPoint x: 345, startPoint y: 297, endPoint x: 344, endPoint y: 308, distance: 10.2
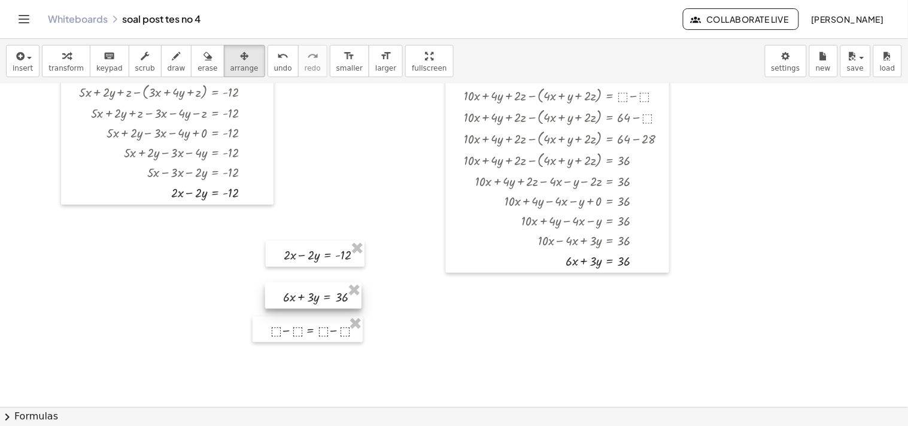
click at [344, 308] on div at bounding box center [313, 296] width 96 height 26
click at [67, 61] on div "button" at bounding box center [65, 55] width 35 height 14
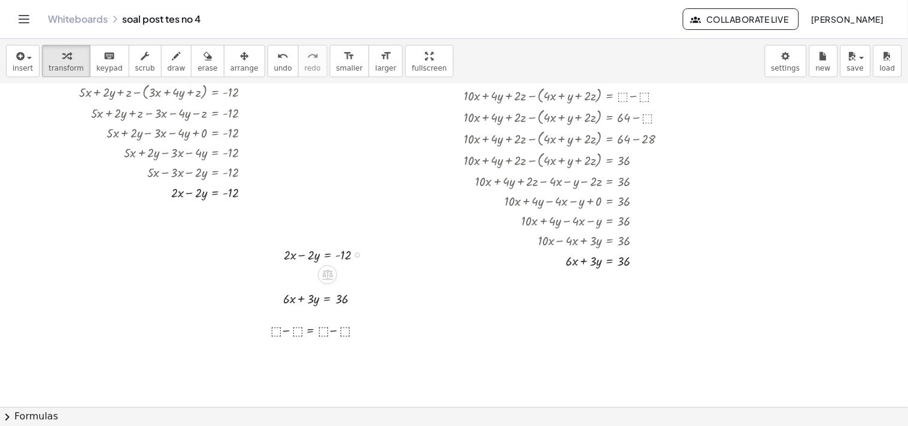
click at [326, 254] on div at bounding box center [328, 254] width 101 height 20
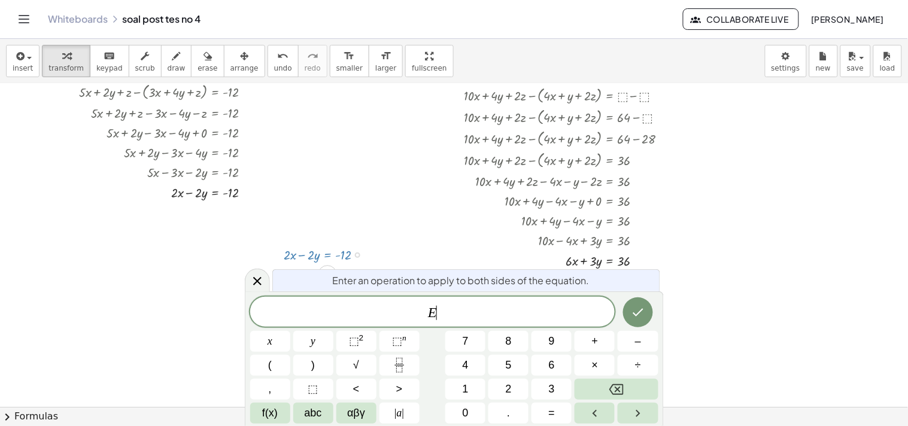
click at [326, 254] on div at bounding box center [328, 254] width 101 height 20
click at [606, 366] on button "×" at bounding box center [594, 365] width 40 height 21
click at [551, 389] on span "3" at bounding box center [552, 389] width 6 height 16
click at [642, 310] on icon "Done" at bounding box center [637, 313] width 11 height 8
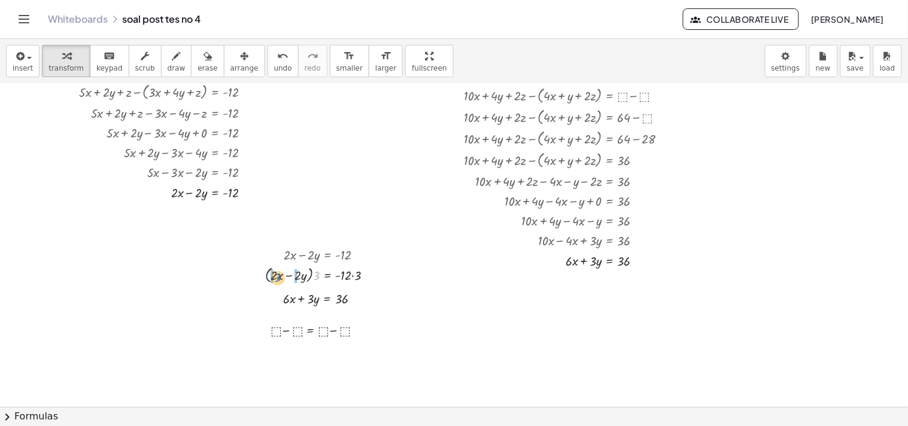
drag, startPoint x: 317, startPoint y: 272, endPoint x: 278, endPoint y: 273, distance: 39.5
click at [278, 273] on div at bounding box center [323, 275] width 129 height 22
click at [276, 276] on div at bounding box center [323, 275] width 130 height 20
click at [309, 274] on div at bounding box center [328, 275] width 120 height 20
click at [354, 276] on div at bounding box center [333, 275] width 111 height 20
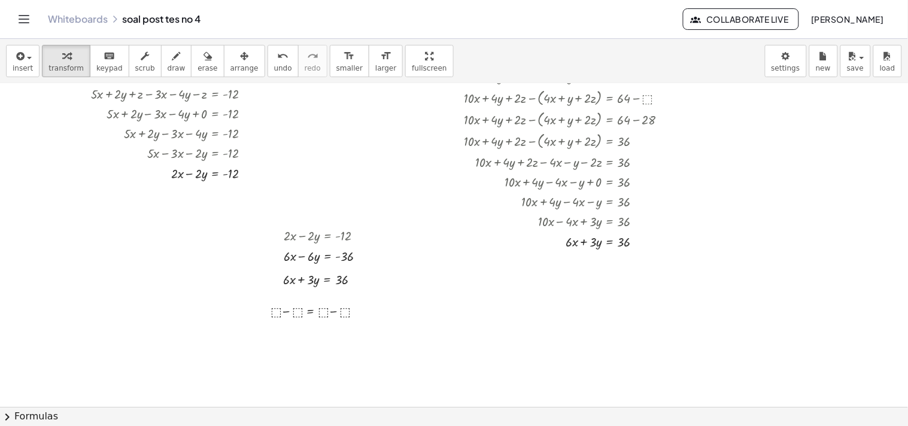
scroll to position [321, 0]
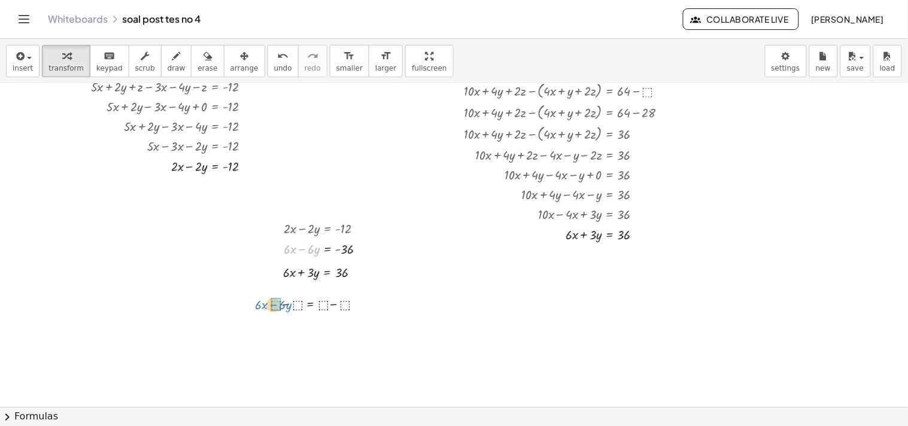
drag, startPoint x: 303, startPoint y: 248, endPoint x: 275, endPoint y: 303, distance: 61.8
drag, startPoint x: 302, startPoint y: 270, endPoint x: 296, endPoint y: 323, distance: 52.9
drag, startPoint x: 345, startPoint y: 248, endPoint x: 327, endPoint y: 321, distance: 75.2
drag, startPoint x: 341, startPoint y: 269, endPoint x: 358, endPoint y: 323, distance: 56.4
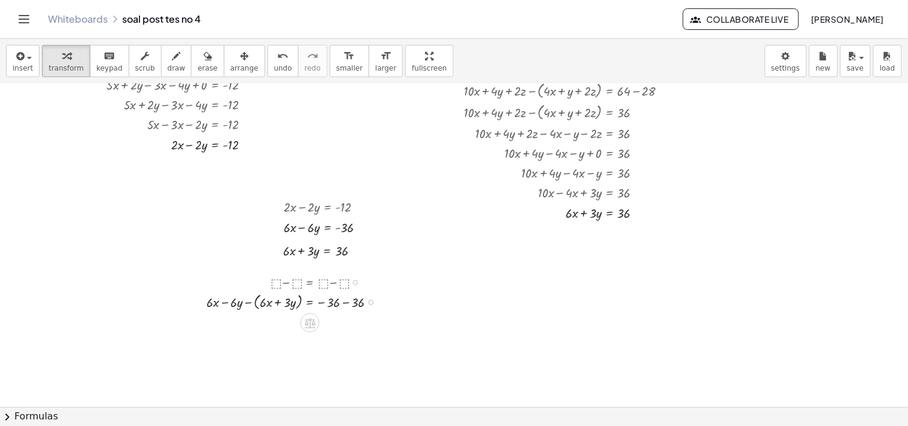
scroll to position [348, 0]
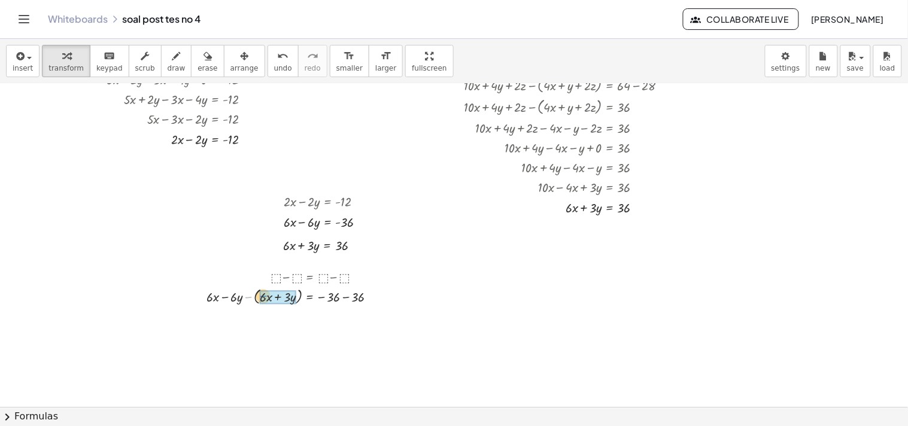
drag, startPoint x: 249, startPoint y: 297, endPoint x: 264, endPoint y: 296, distance: 15.0
drag, startPoint x: 226, startPoint y: 319, endPoint x: 270, endPoint y: 318, distance: 44.3
click at [270, 318] on div at bounding box center [295, 317] width 191 height 20
click at [223, 324] on div at bounding box center [295, 317] width 191 height 20
click at [229, 319] on div at bounding box center [295, 317] width 191 height 20
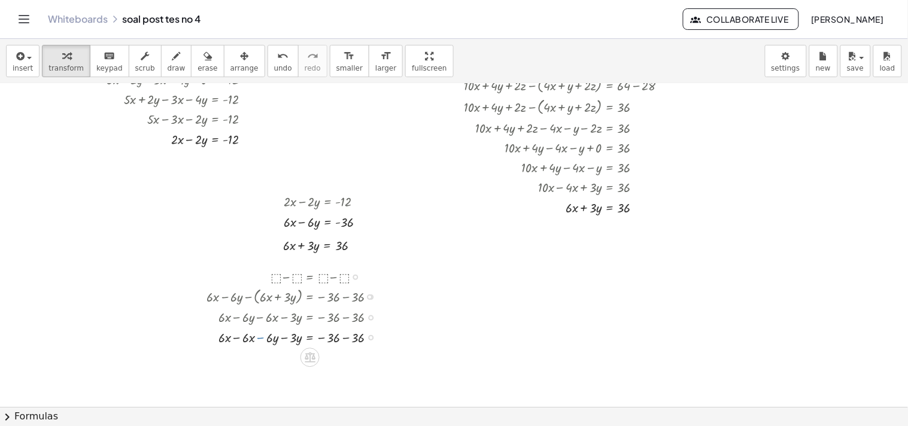
click at [310, 278] on div "+ ⬚ − ⬚ = + ⬚ − ⬚ + · 6 · x − · 6 · y − ⬚ = + ⬚ − ⬚ + · 6 · x − · 6 · y − ( + ·…" at bounding box center [310, 278] width 0 height 0
click at [236, 336] on div at bounding box center [295, 337] width 191 height 20
click at [281, 355] on div at bounding box center [295, 356] width 191 height 20
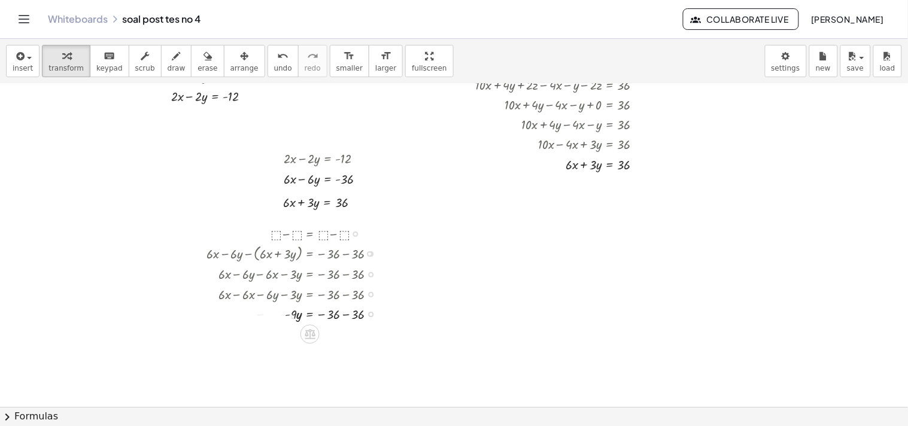
scroll to position [424, 0]
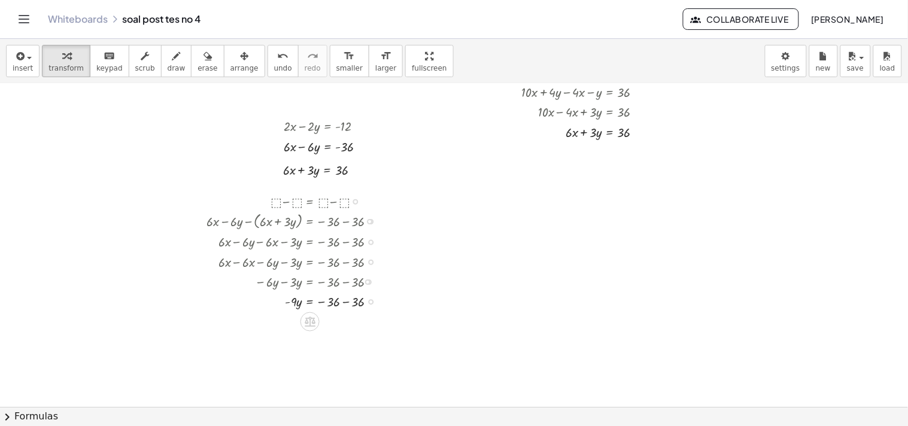
click at [339, 303] on div at bounding box center [295, 301] width 191 height 20
click at [343, 301] on div at bounding box center [295, 301] width 191 height 20
drag, startPoint x: 288, startPoint y: 321, endPoint x: 319, endPoint y: 323, distance: 30.6
drag, startPoint x: 293, startPoint y: 339, endPoint x: 315, endPoint y: 350, distance: 24.9
click at [315, 350] on div at bounding box center [295, 341] width 191 height 20
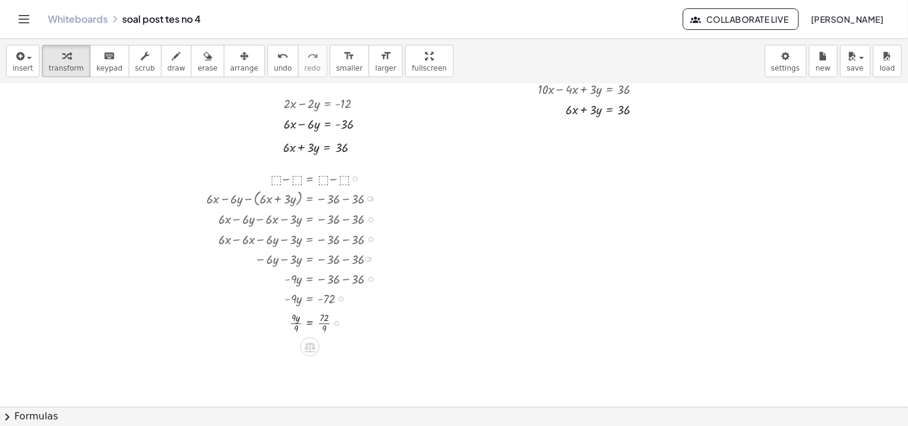
scroll to position [449, 0]
click at [294, 339] on div at bounding box center [295, 339] width 191 height 28
click at [322, 366] on div at bounding box center [295, 366] width 191 height 28
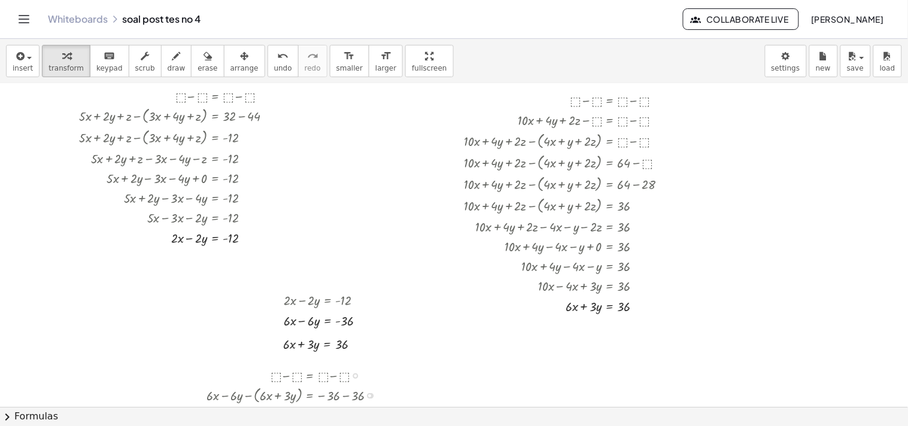
scroll to position [263, 0]
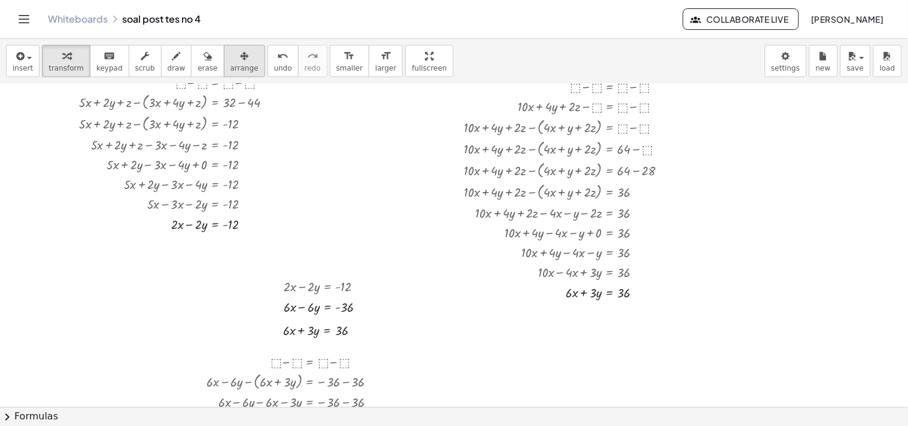
click at [230, 59] on div "button" at bounding box center [244, 55] width 28 height 14
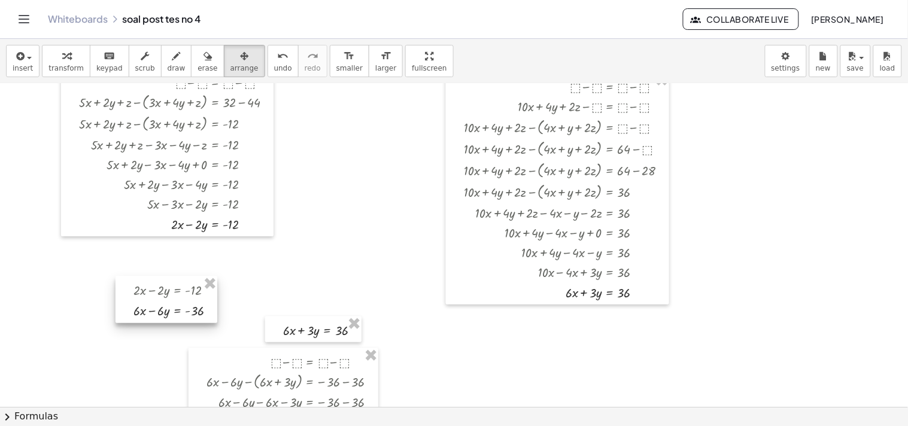
drag, startPoint x: 316, startPoint y: 278, endPoint x: 166, endPoint y: 281, distance: 150.2
click at [166, 281] on div at bounding box center [166, 299] width 102 height 47
drag, startPoint x: 245, startPoint y: 351, endPoint x: 168, endPoint y: 391, distance: 86.7
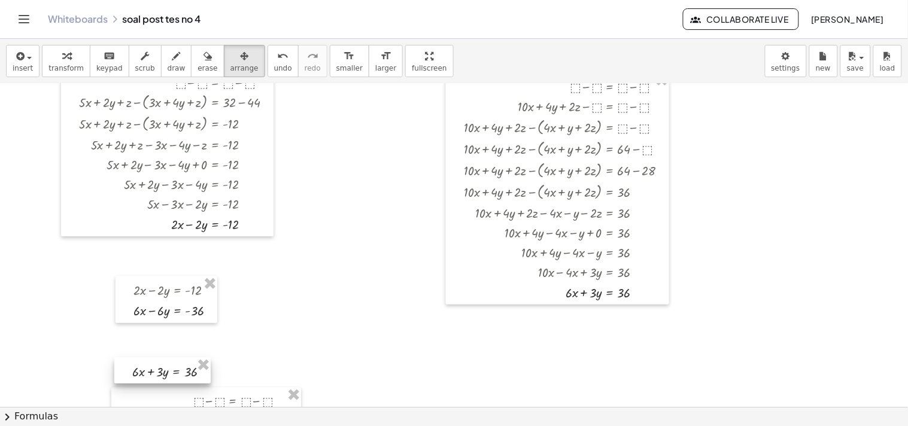
drag, startPoint x: 270, startPoint y: 337, endPoint x: 117, endPoint y: 379, distance: 158.6
click at [117, 379] on div at bounding box center [162, 371] width 96 height 26
click at [78, 58] on button "transform" at bounding box center [66, 61] width 48 height 32
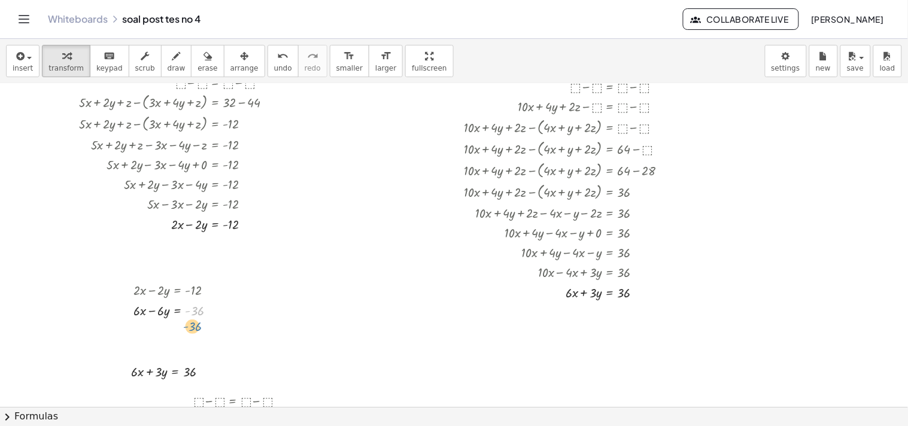
drag, startPoint x: 209, startPoint y: 308, endPoint x: 208, endPoint y: 316, distance: 8.5
click at [208, 319] on div at bounding box center [179, 310] width 104 height 20
drag, startPoint x: 211, startPoint y: 311, endPoint x: 220, endPoint y: 319, distance: 12.3
click at [220, 319] on div "+ · 5 · x + · 2 · y + z = 32 + · 3 · x + · 4 · y + z = 44 Fix a mistake Transfo…" at bounding box center [454, 305] width 908 height 969
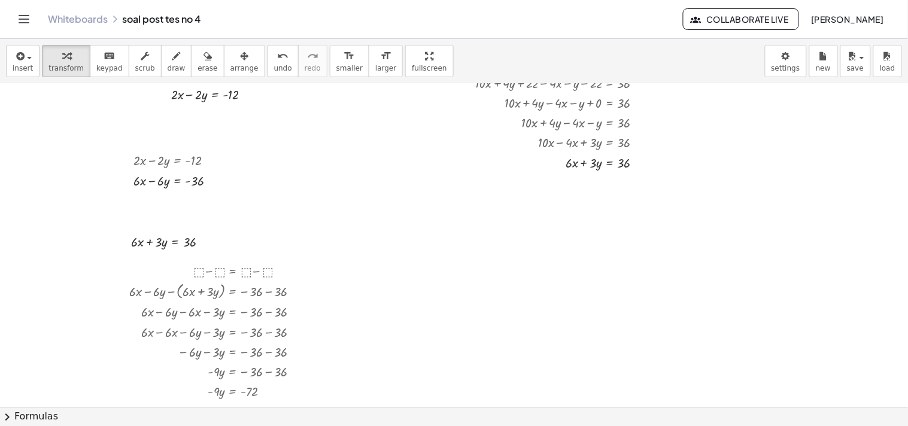
scroll to position [394, 0]
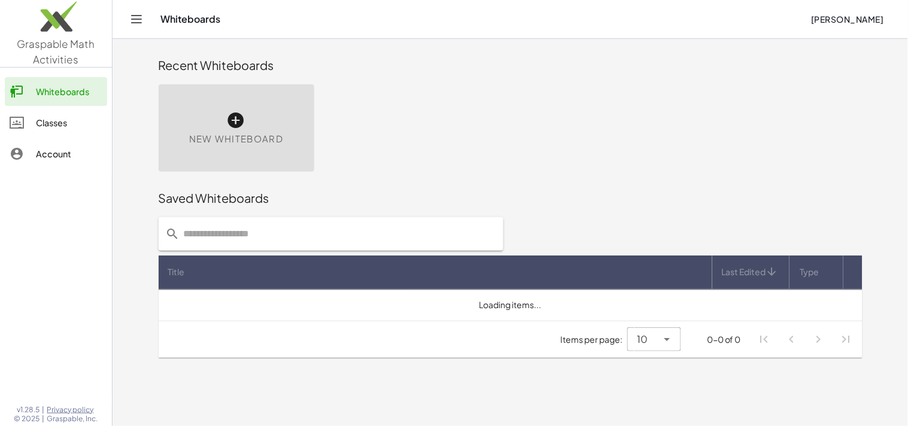
type input "****"
